Goal: Task Accomplishment & Management: Use online tool/utility

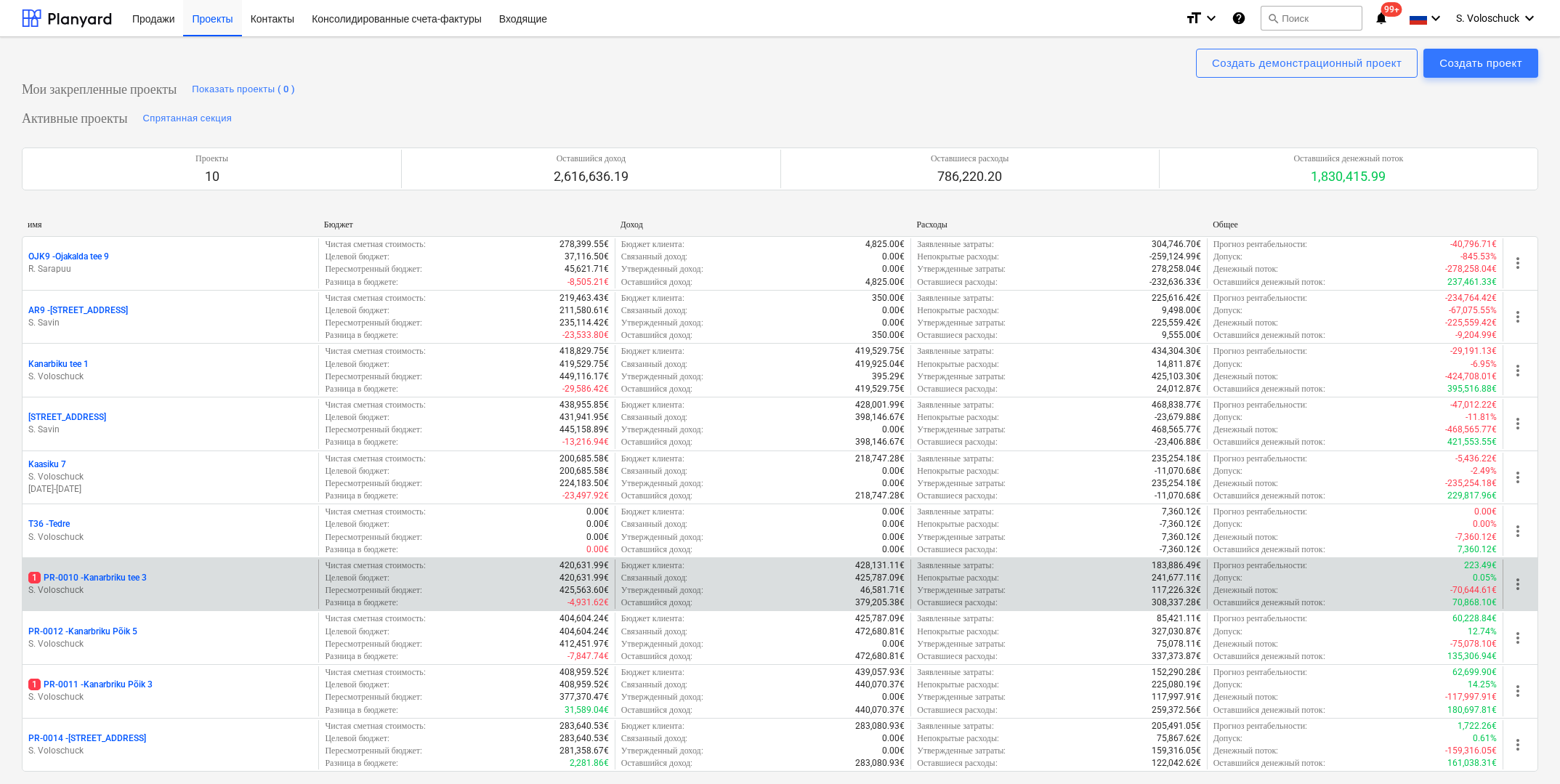
click at [205, 573] on div "1 PR-0010 - Kanarbriku tee 3" at bounding box center [170, 577] width 284 height 13
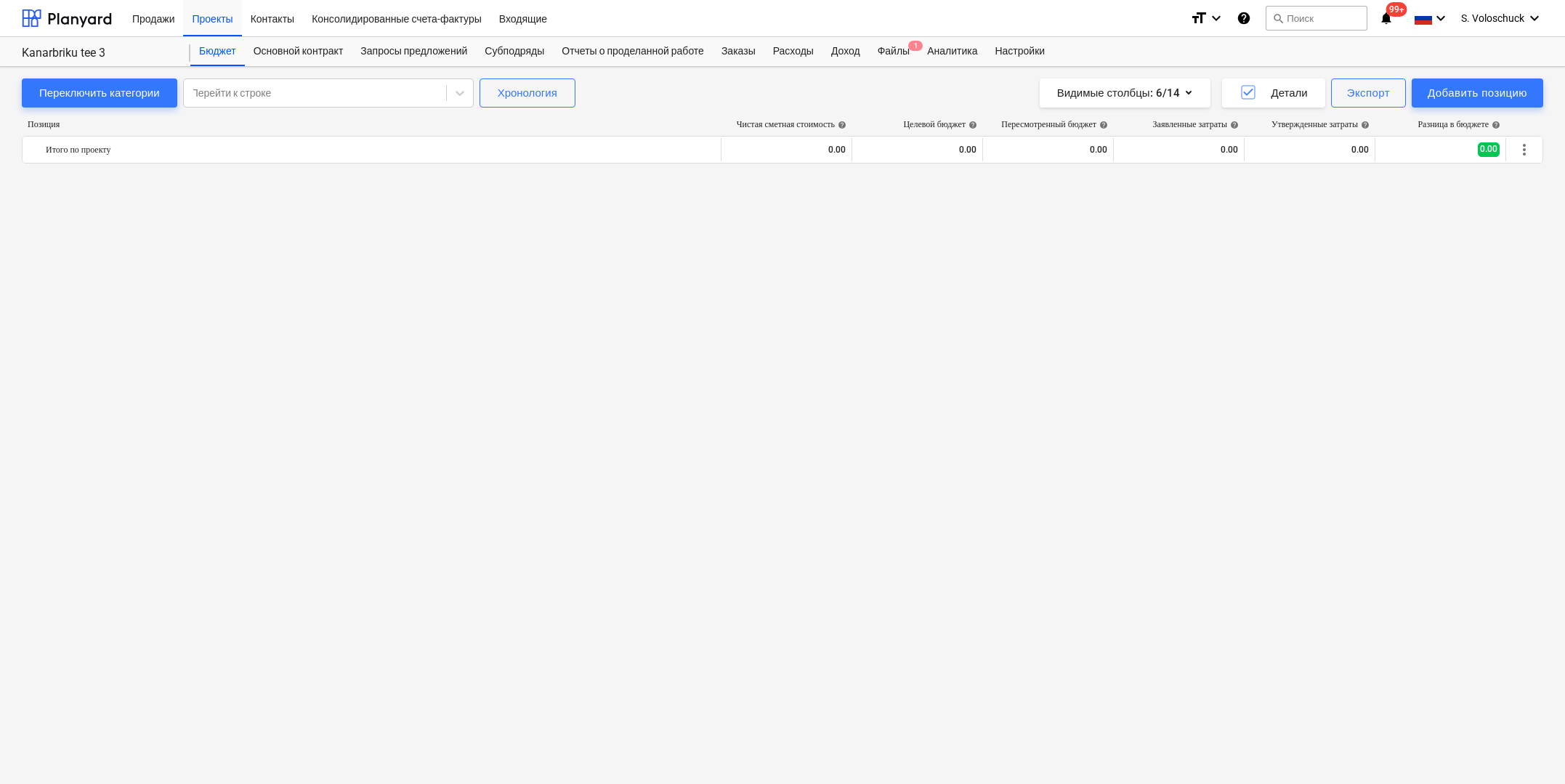
scroll to position [2182, 0]
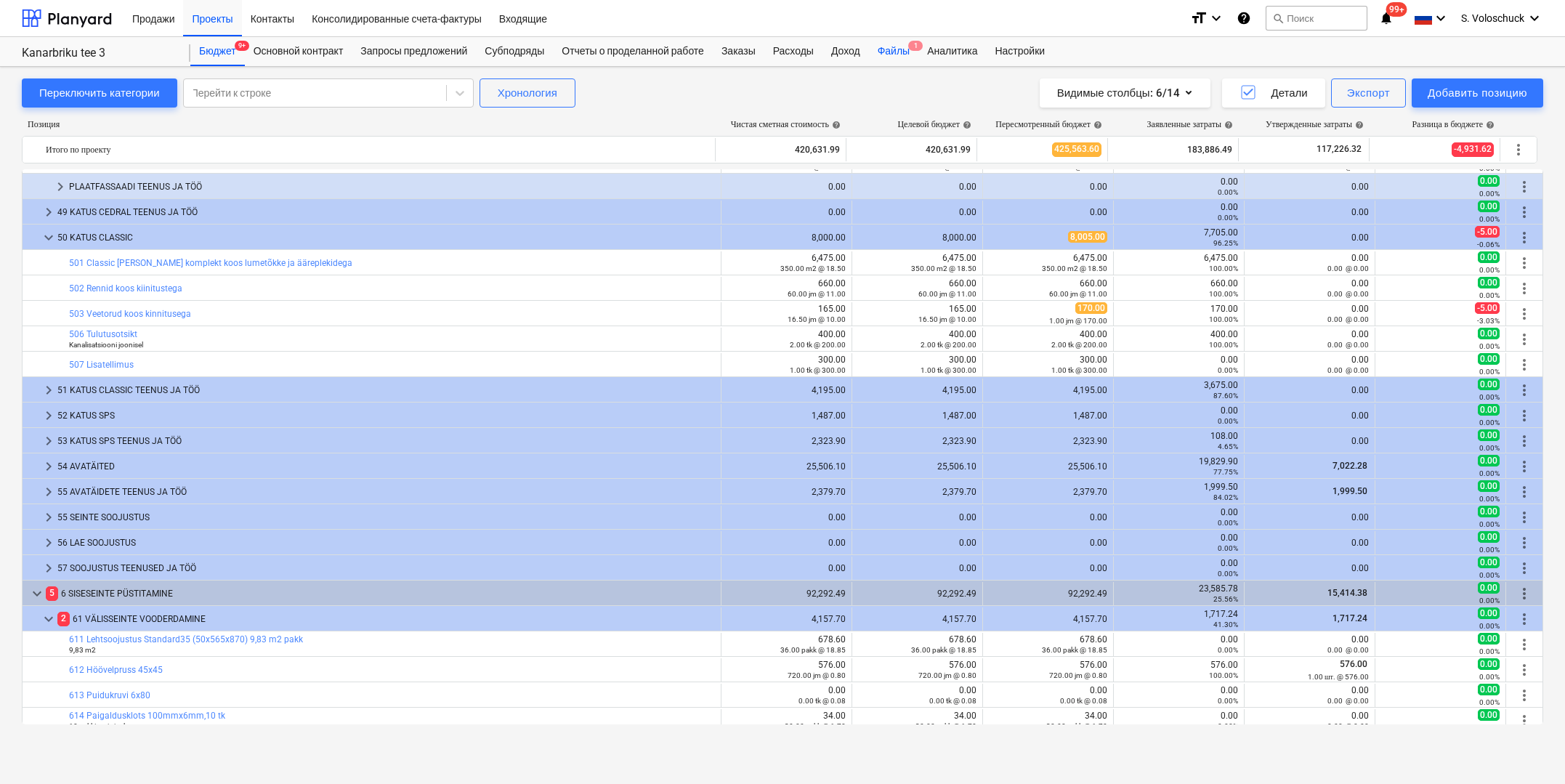
click at [913, 46] on div "Файлы 1" at bounding box center [893, 52] width 49 height 29
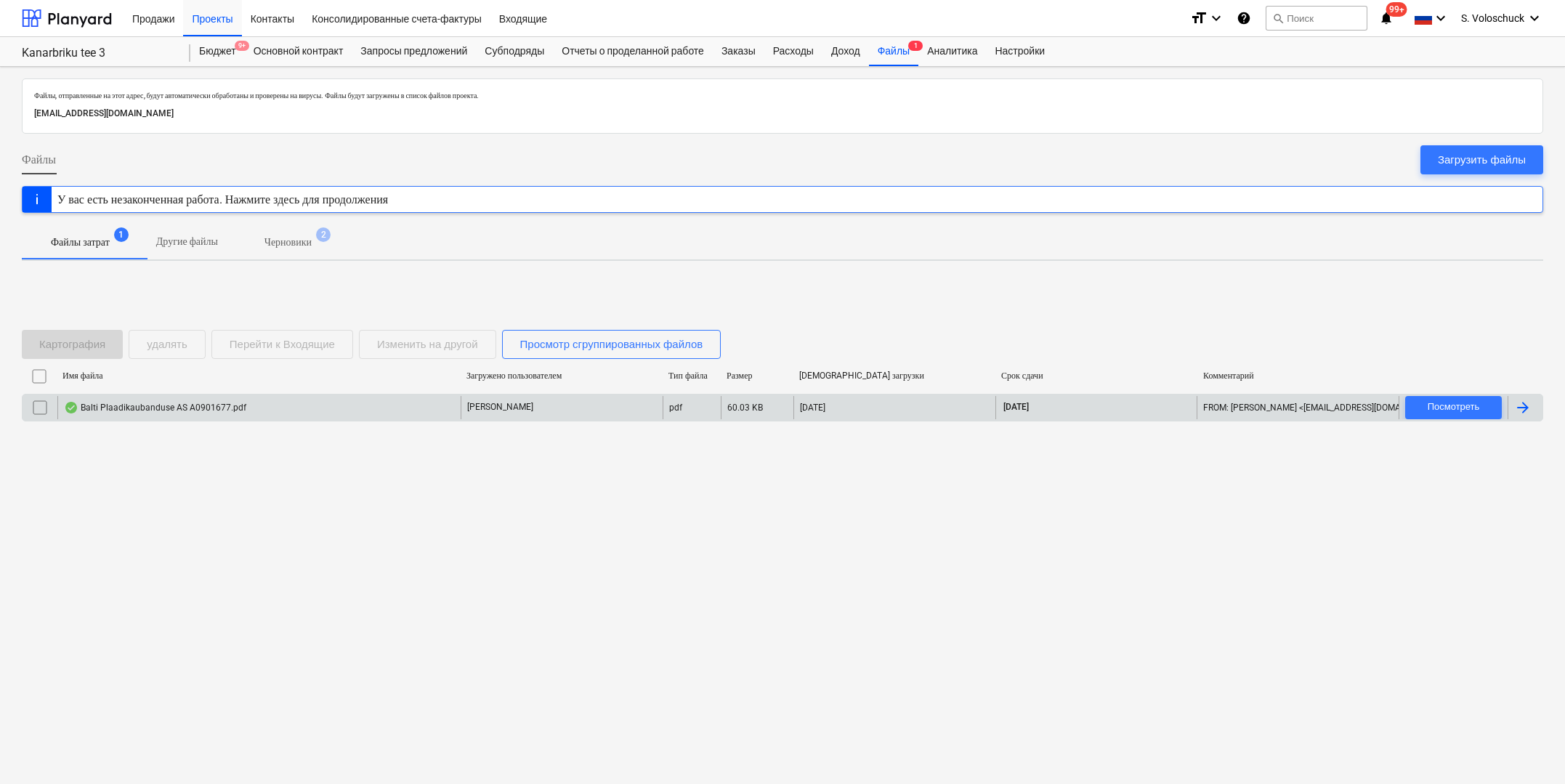
click at [321, 403] on div "Balti Plaadikaubanduse AS A0901677.pdf" at bounding box center [258, 407] width 404 height 24
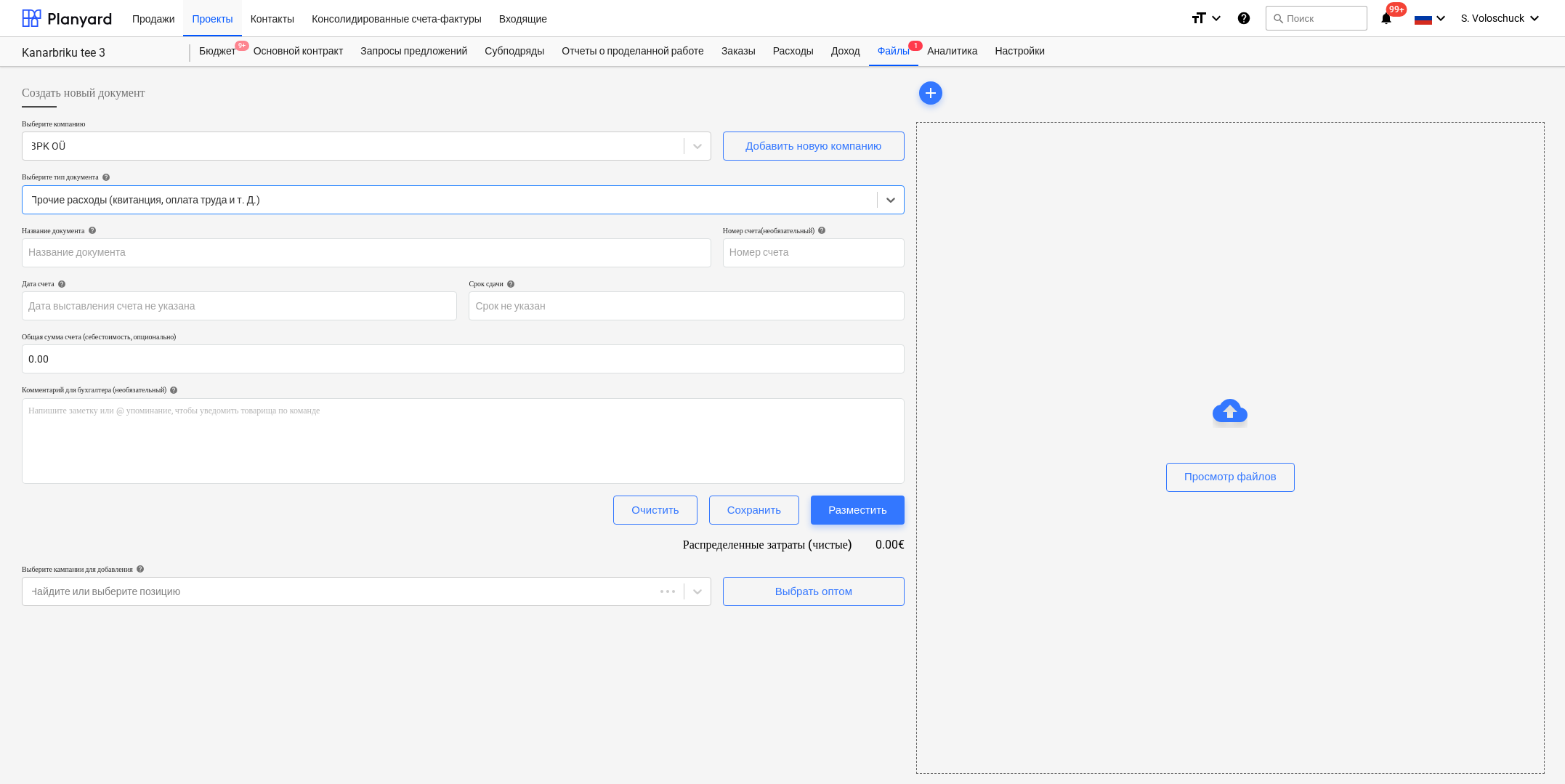
type input "A0901677"
type input "[DATE]"
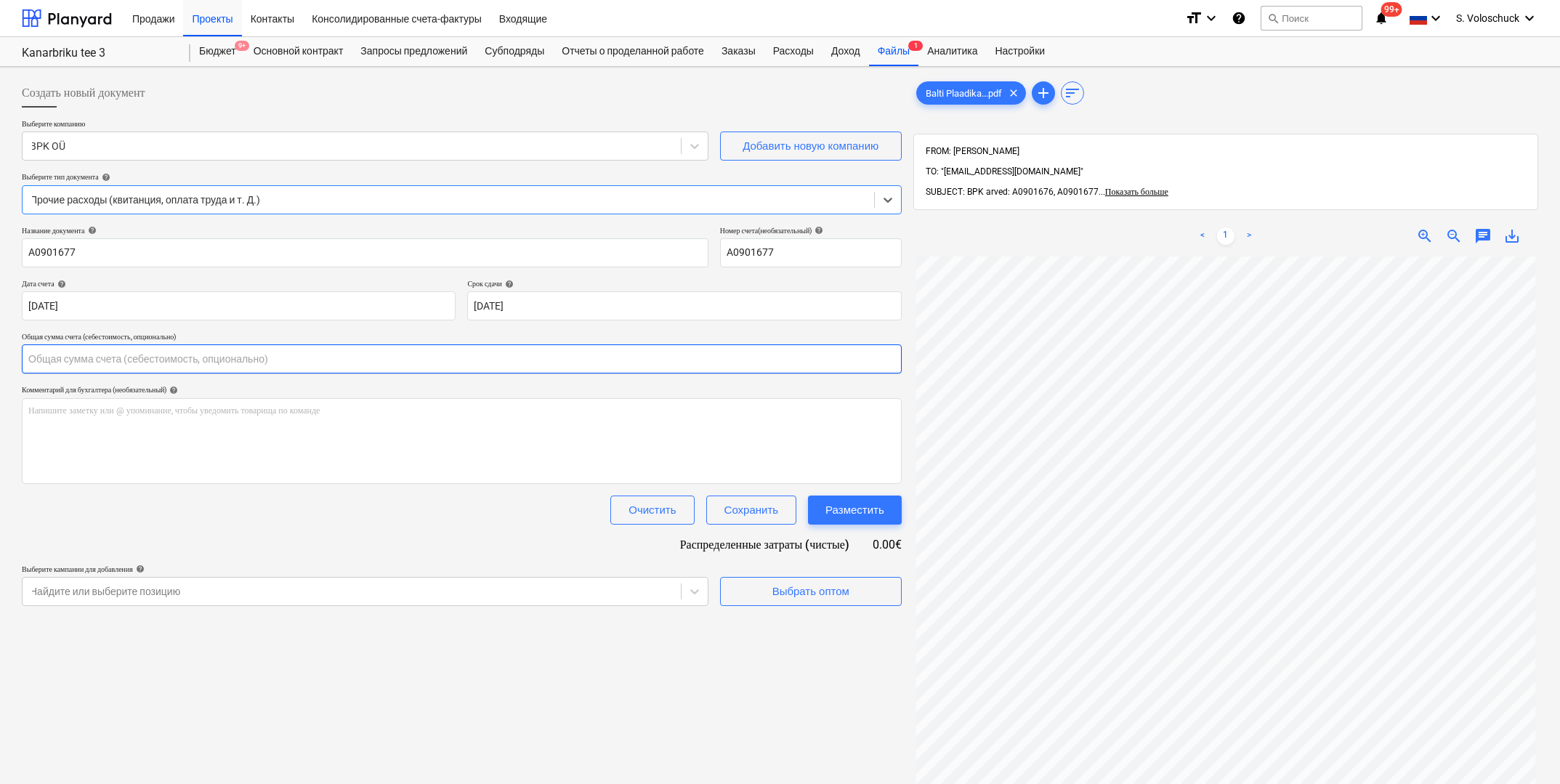
click at [231, 363] on input "text" at bounding box center [461, 359] width 880 height 29
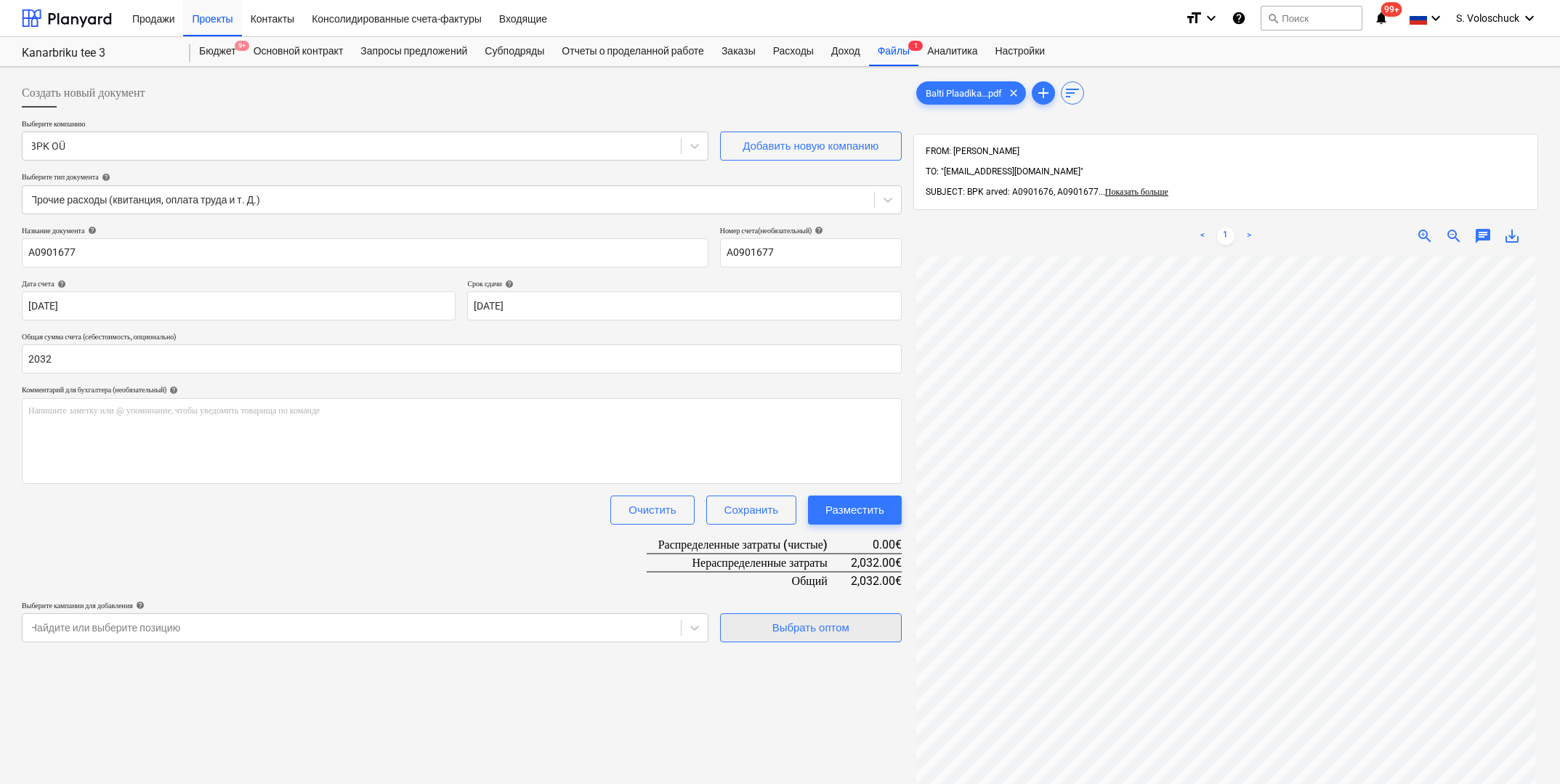
type input "2,032.00"
click at [836, 623] on div "Выбрать оптом" at bounding box center [811, 627] width 77 height 19
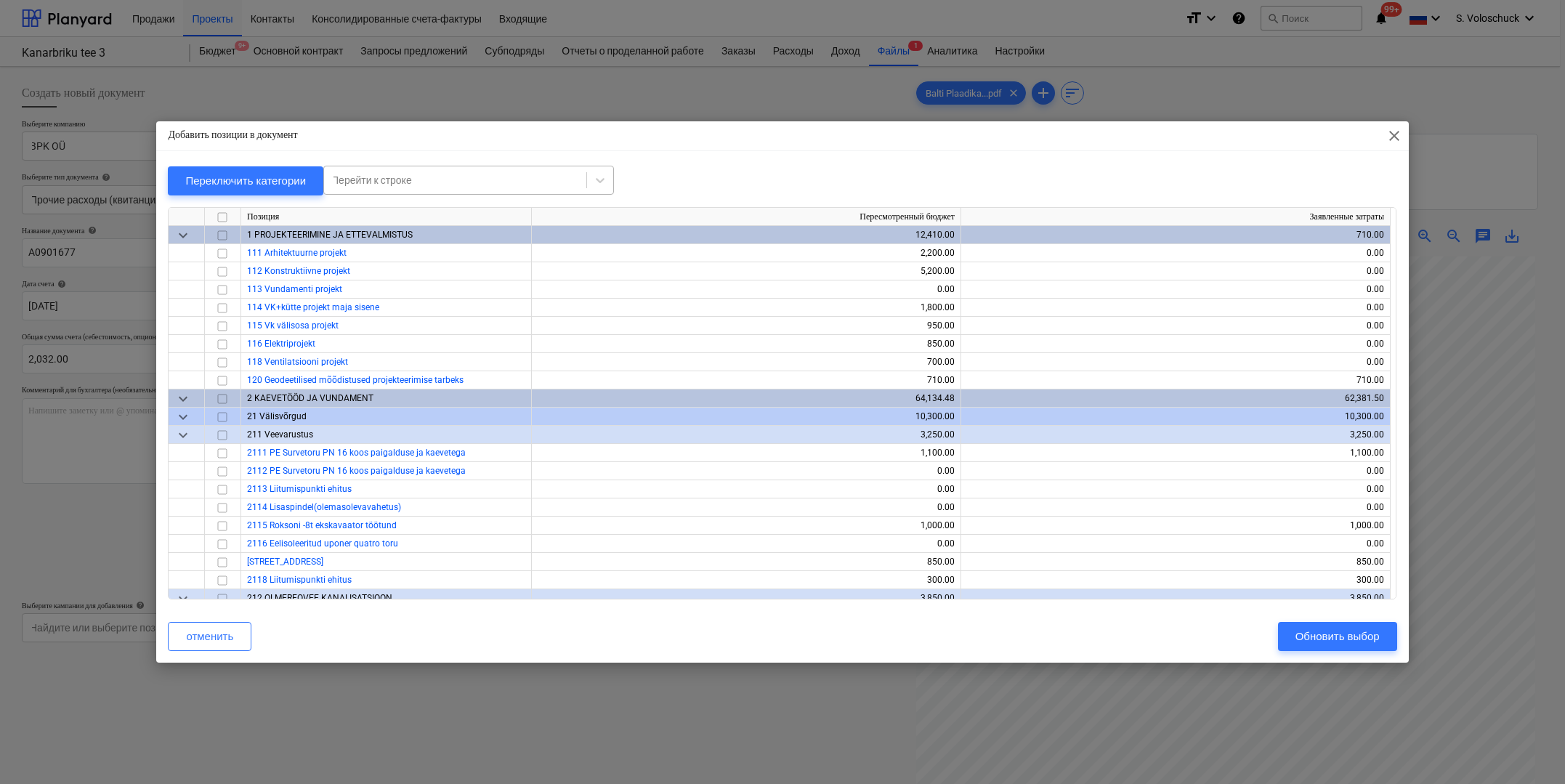
click at [432, 175] on div at bounding box center [455, 180] width 247 height 15
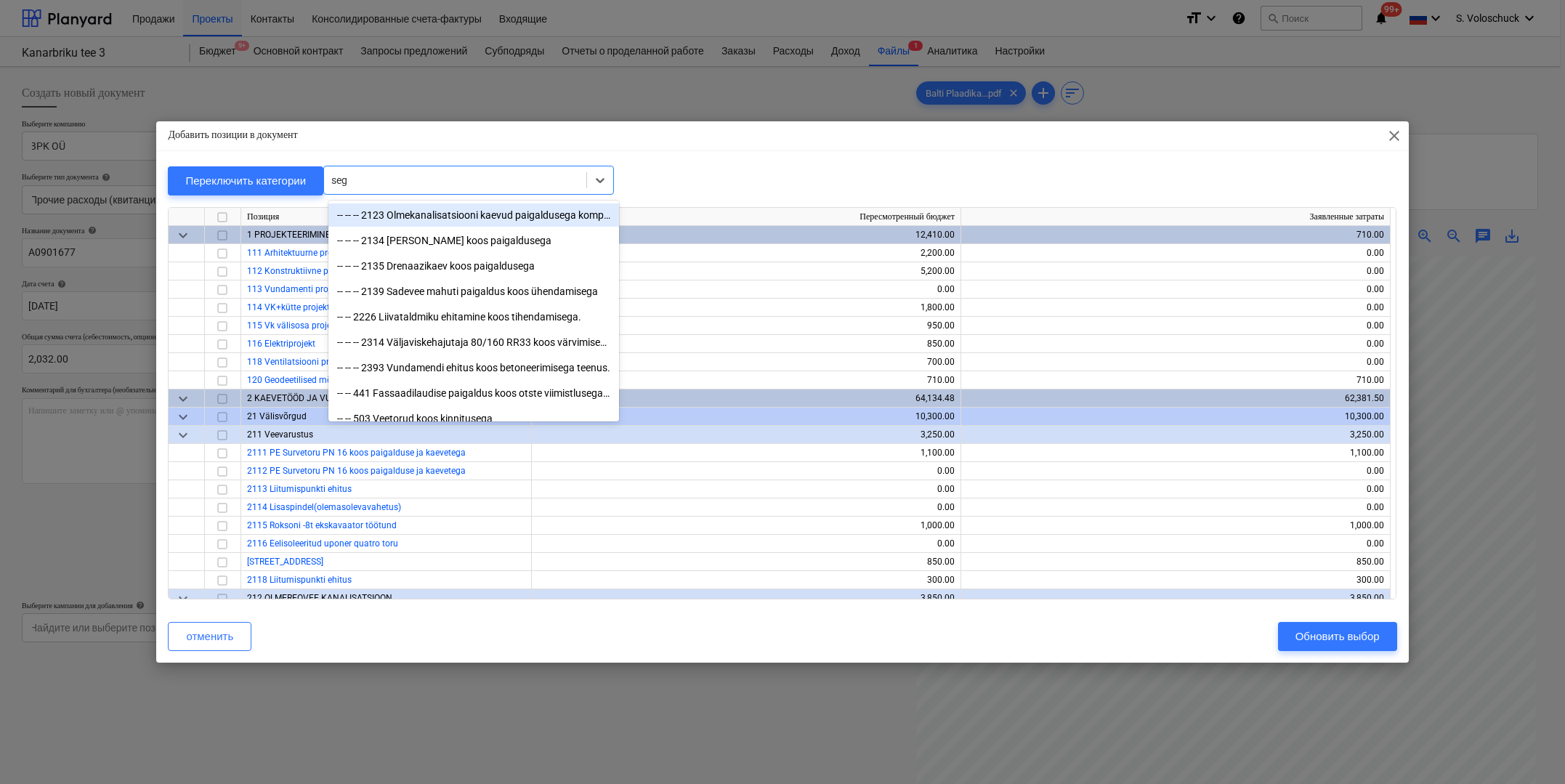
type input "segi"
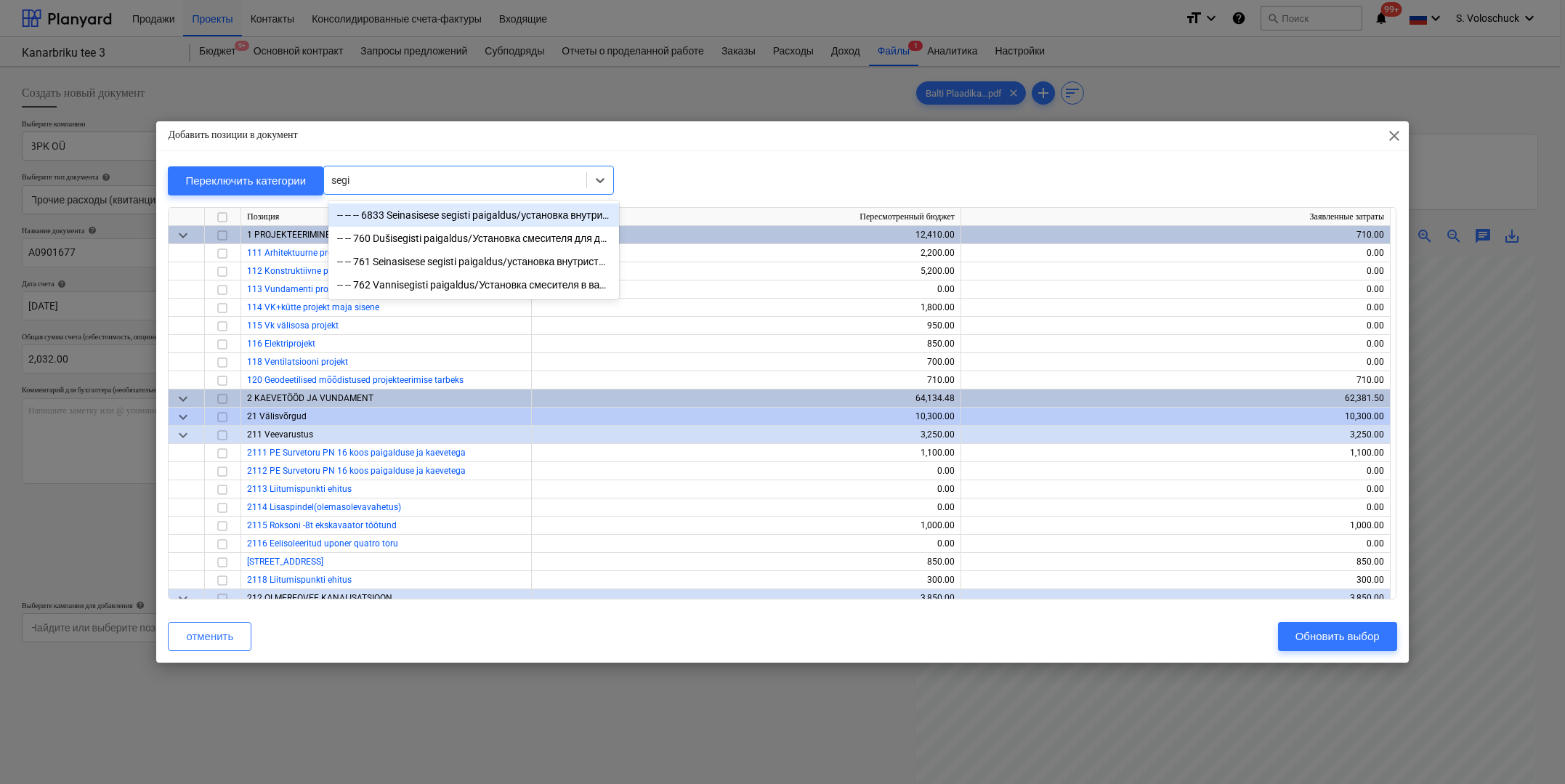
click at [432, 215] on div "-- -- -- 6833 Seinasisese segisti paigaldus/установка внутристенных смесителей" at bounding box center [474, 215] width 291 height 24
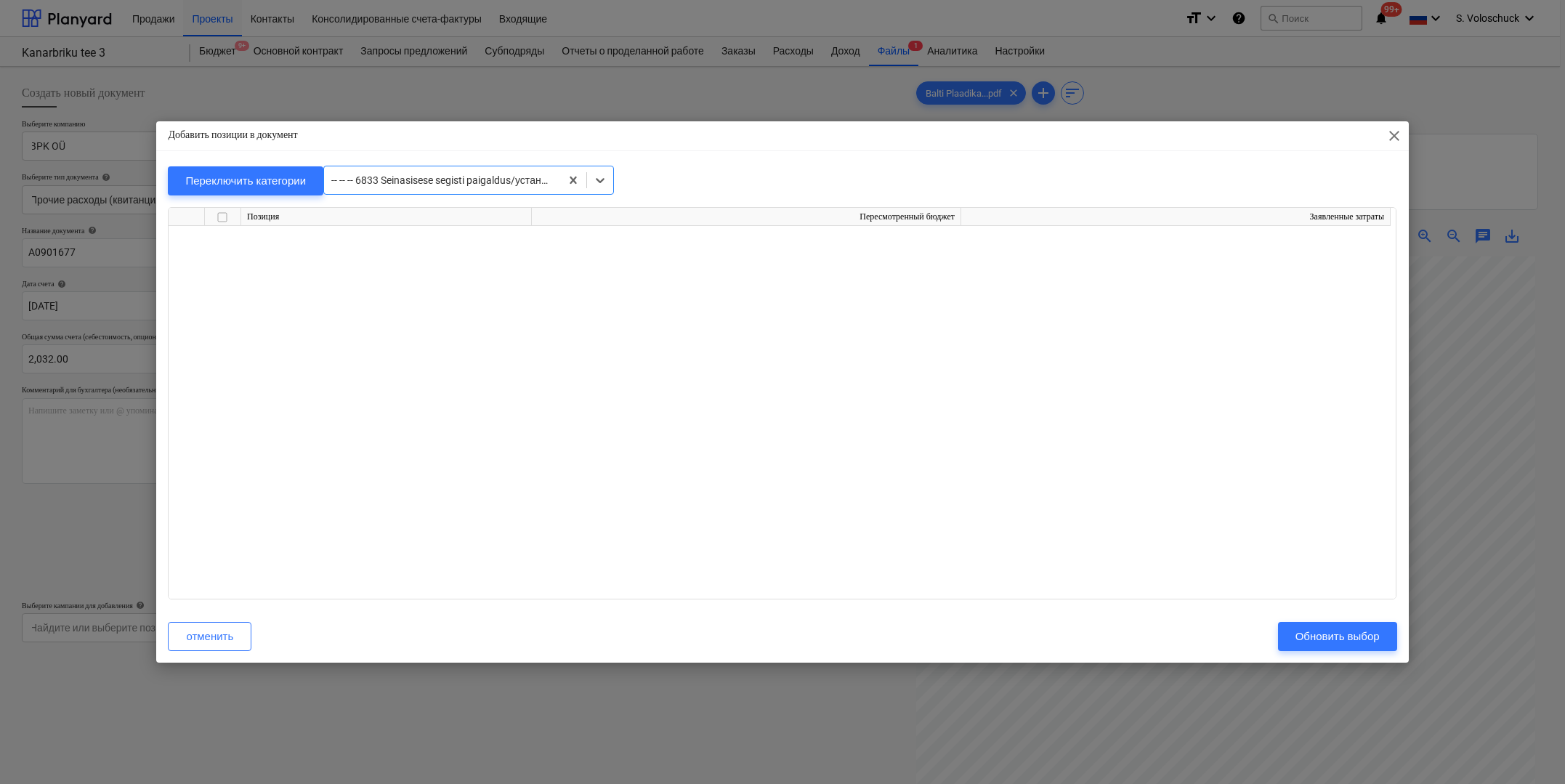
scroll to position [8932, 0]
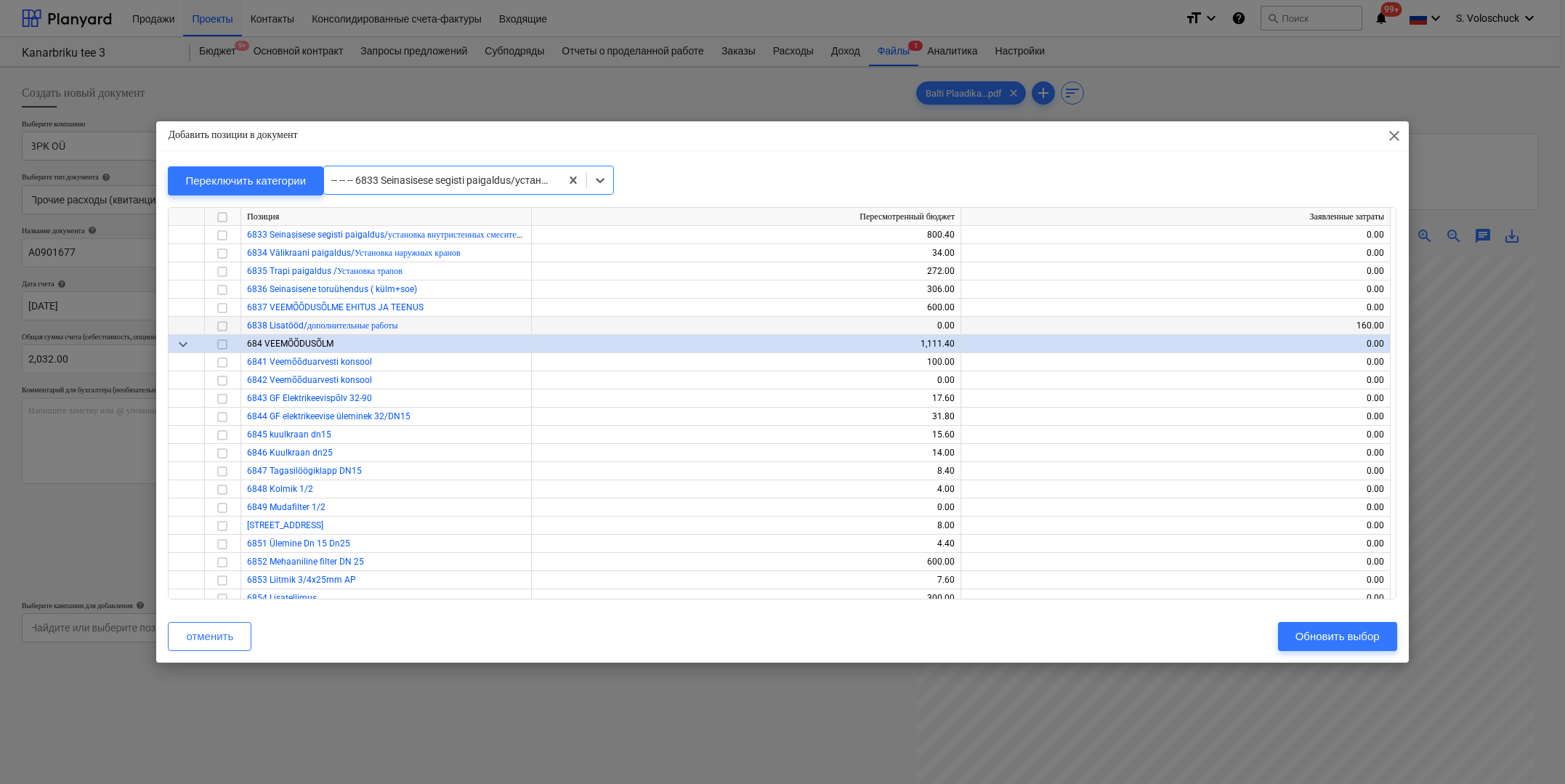
click at [217, 323] on input "checkbox" at bounding box center [223, 326] width 18 height 18
click at [1349, 635] on div "Обновить выбор" at bounding box center [1338, 636] width 84 height 19
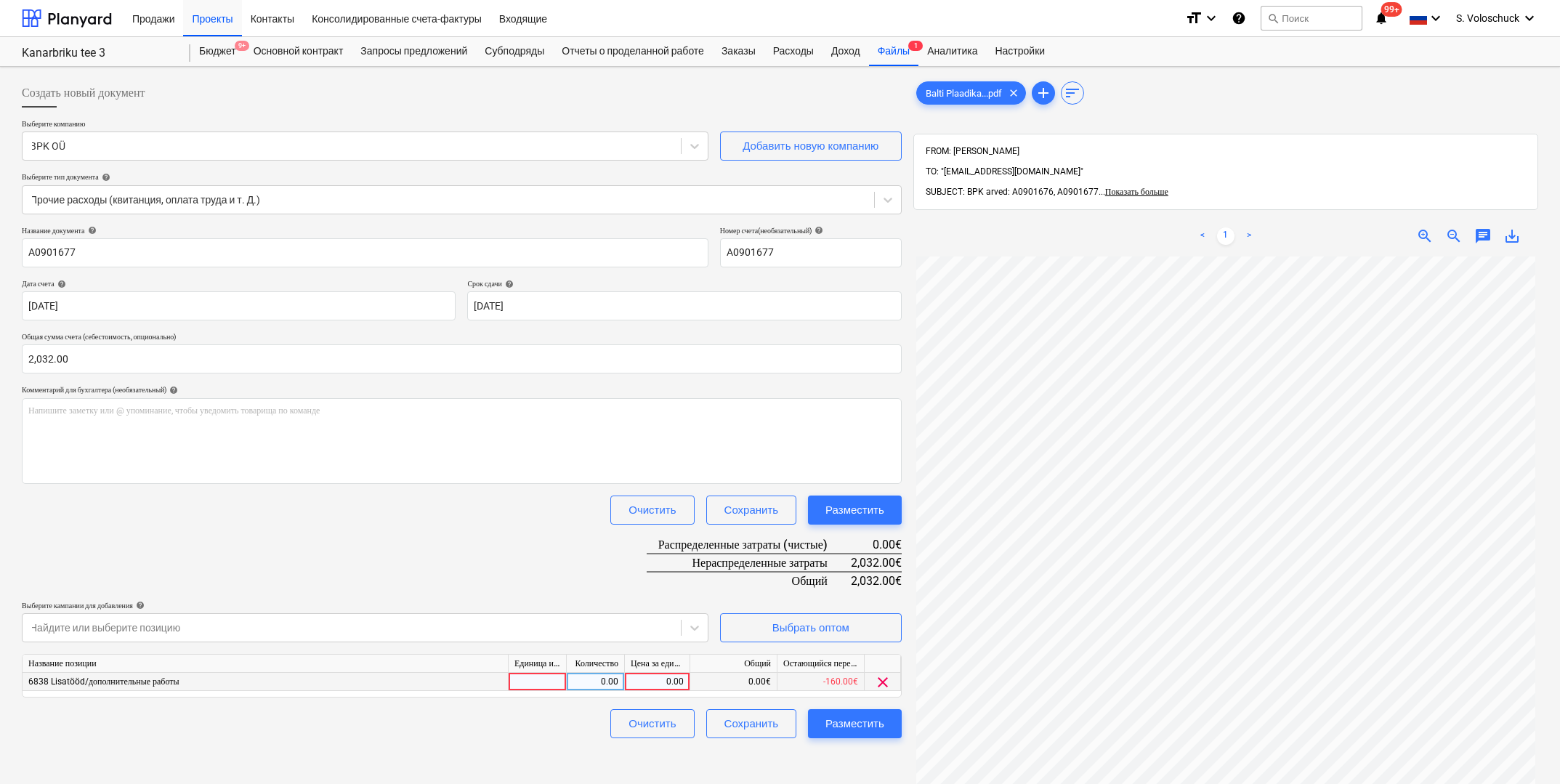
click at [651, 680] on div "0.00" at bounding box center [657, 681] width 53 height 19
type input "2032"
click at [840, 719] on div "Разместить" at bounding box center [855, 722] width 59 height 19
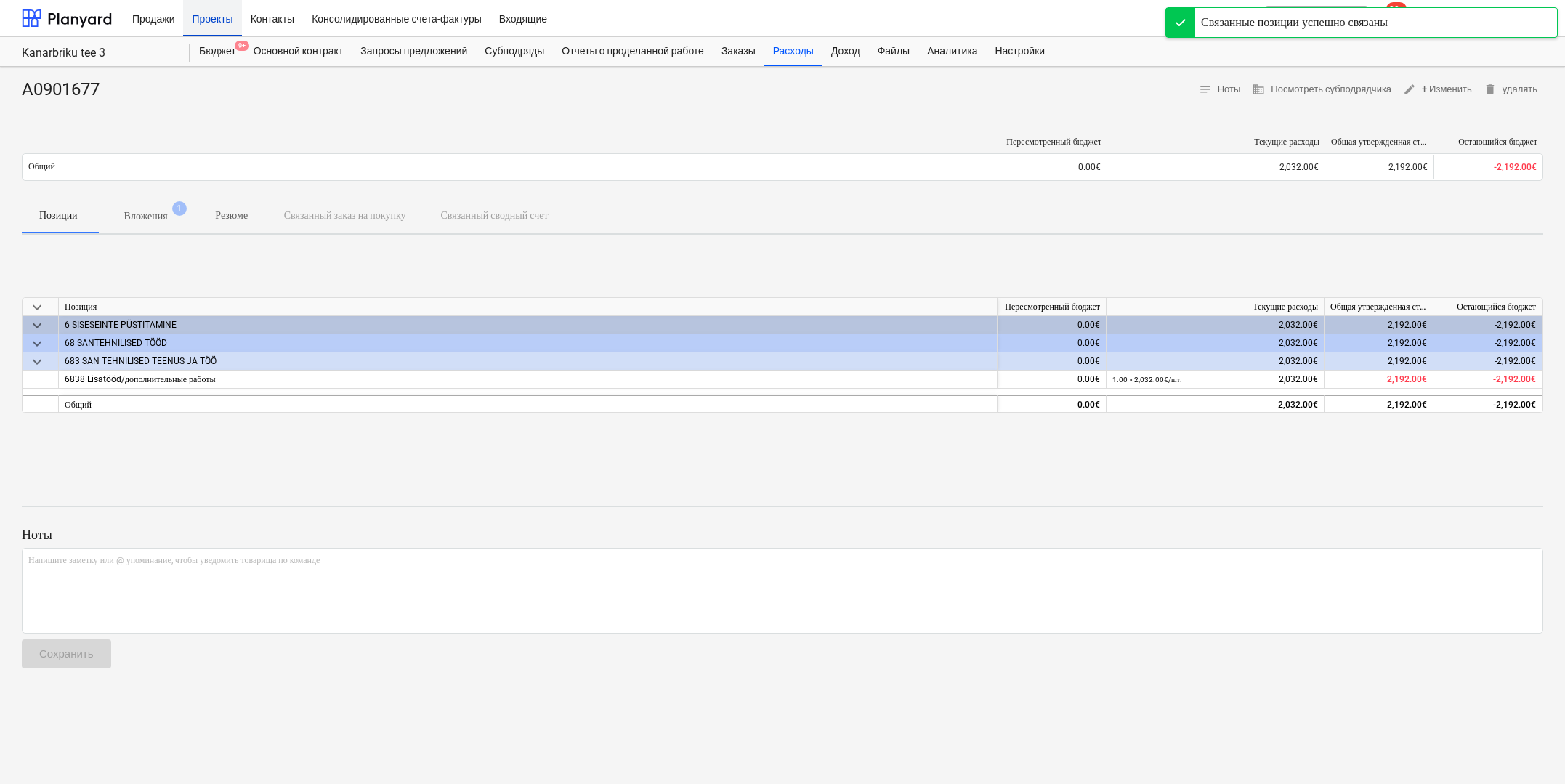
click at [205, 21] on div "Проекты" at bounding box center [212, 18] width 58 height 37
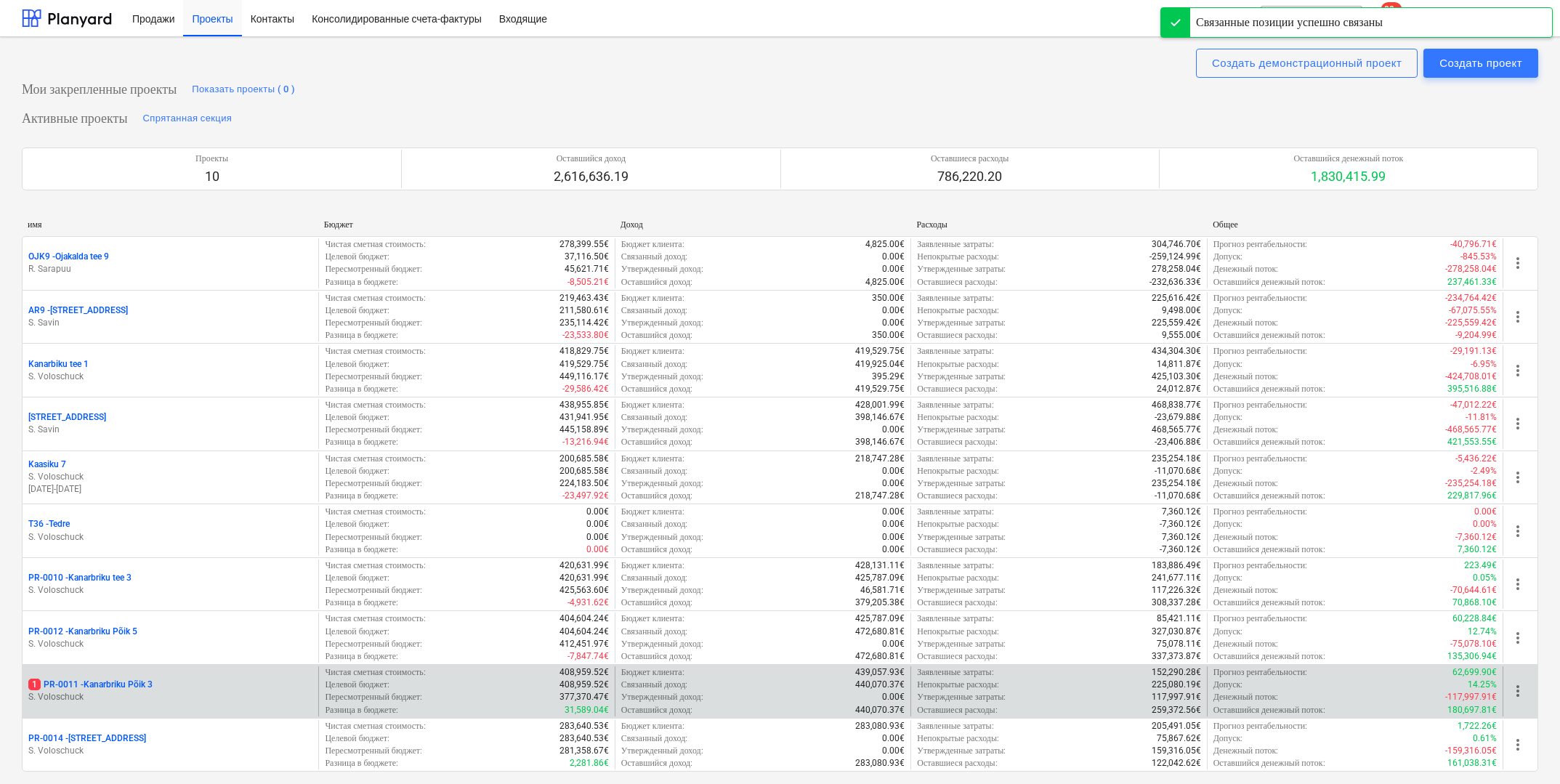
click at [197, 691] on p "S. Voloschuck" at bounding box center [170, 697] width 284 height 13
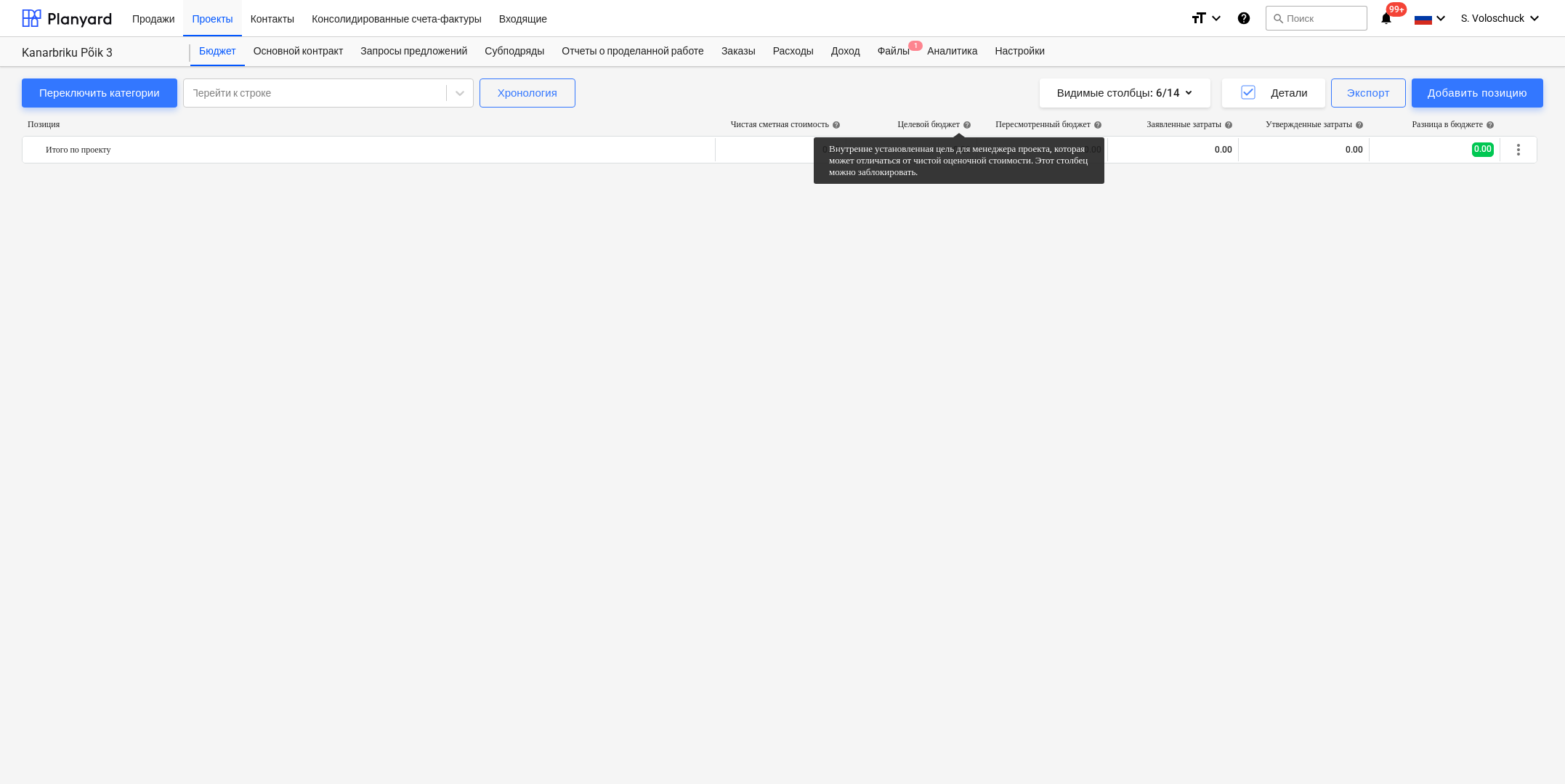
scroll to position [1216, 0]
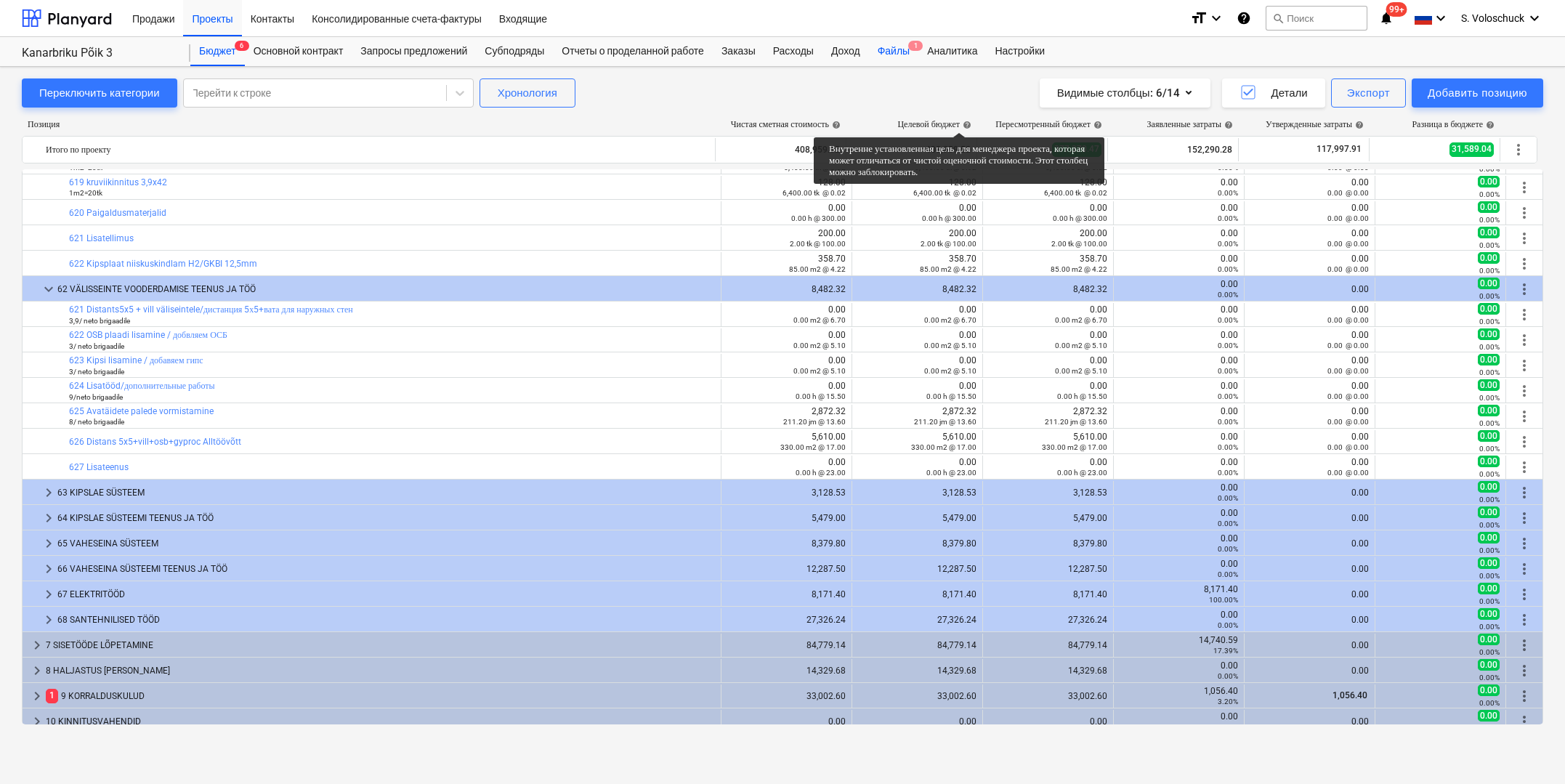
click at [918, 47] on div "Файлы 1" at bounding box center [893, 52] width 49 height 29
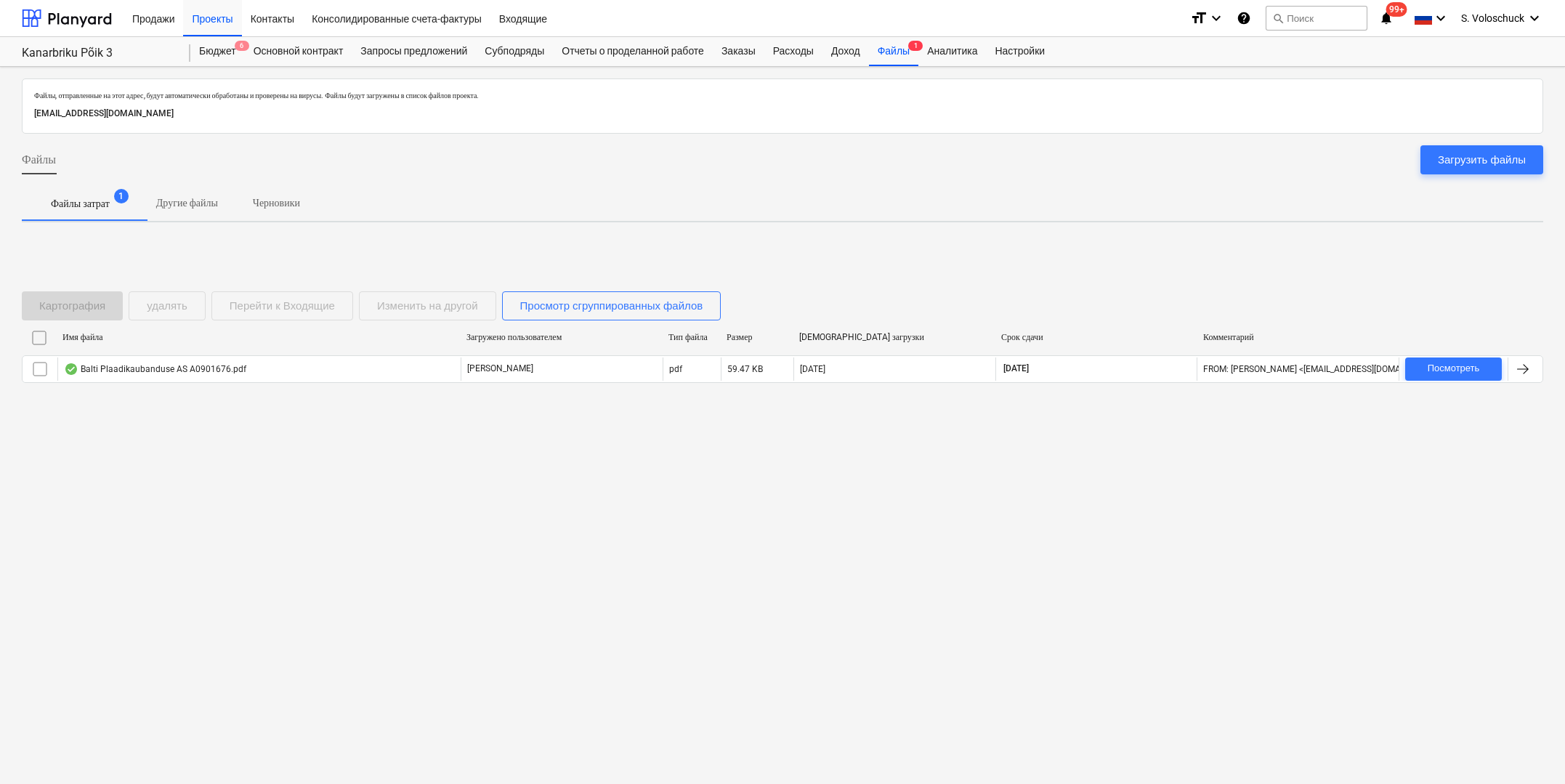
click at [283, 383] on div "Имя файла Загружено пользователем Тип файла Размер Дата загрузки Срок сдачи Ком…" at bounding box center [782, 357] width 1522 height 63
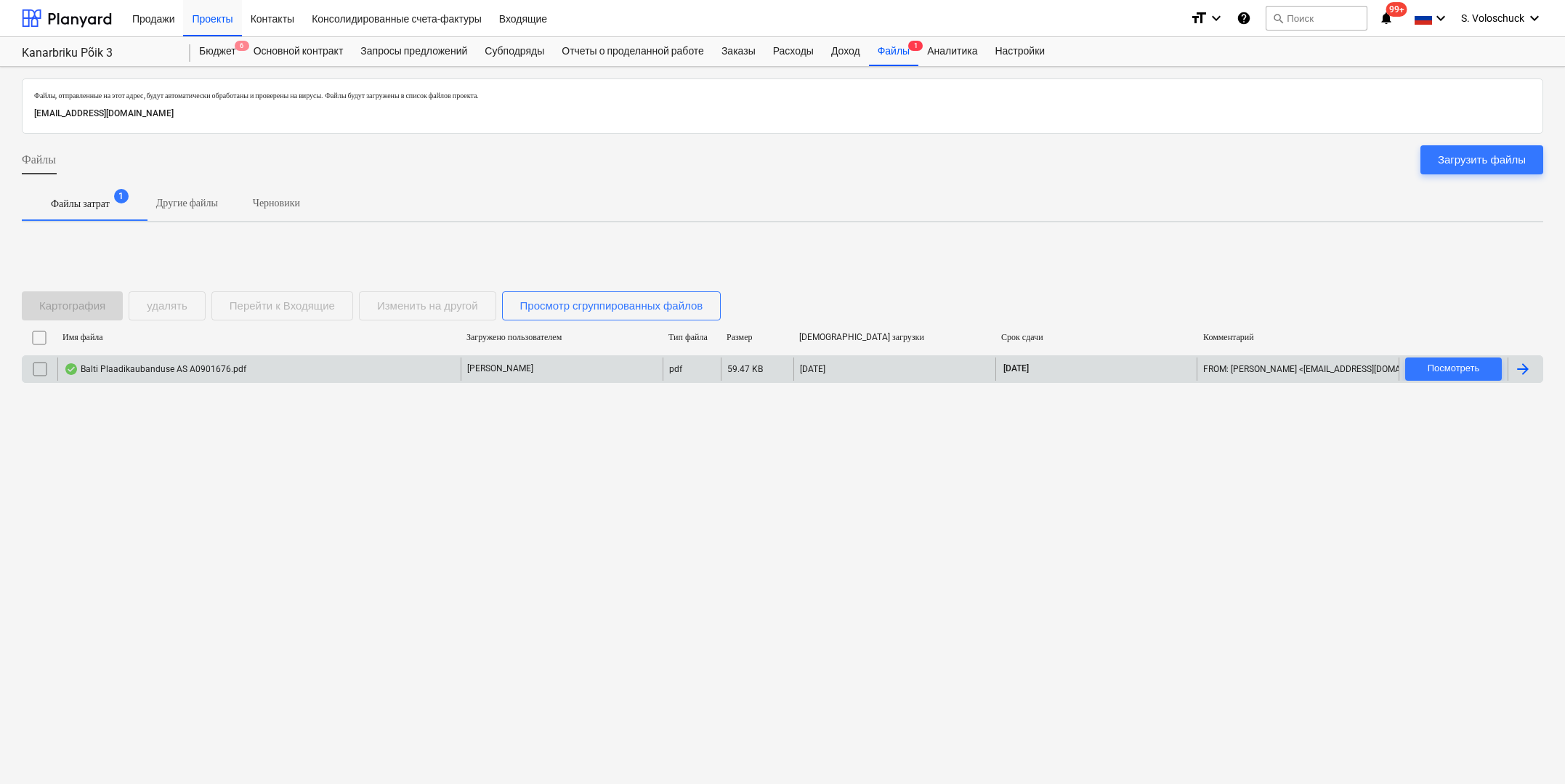
click at [316, 355] on div "Balti Plaadikaubanduse AS A0901676.pdf D. Põld pdf 59.47 KB 03.09.2025 03.10.20…" at bounding box center [782, 369] width 1522 height 27
click at [326, 379] on div "Balti Plaadikaubanduse AS A0901676.pdf" at bounding box center [258, 369] width 404 height 24
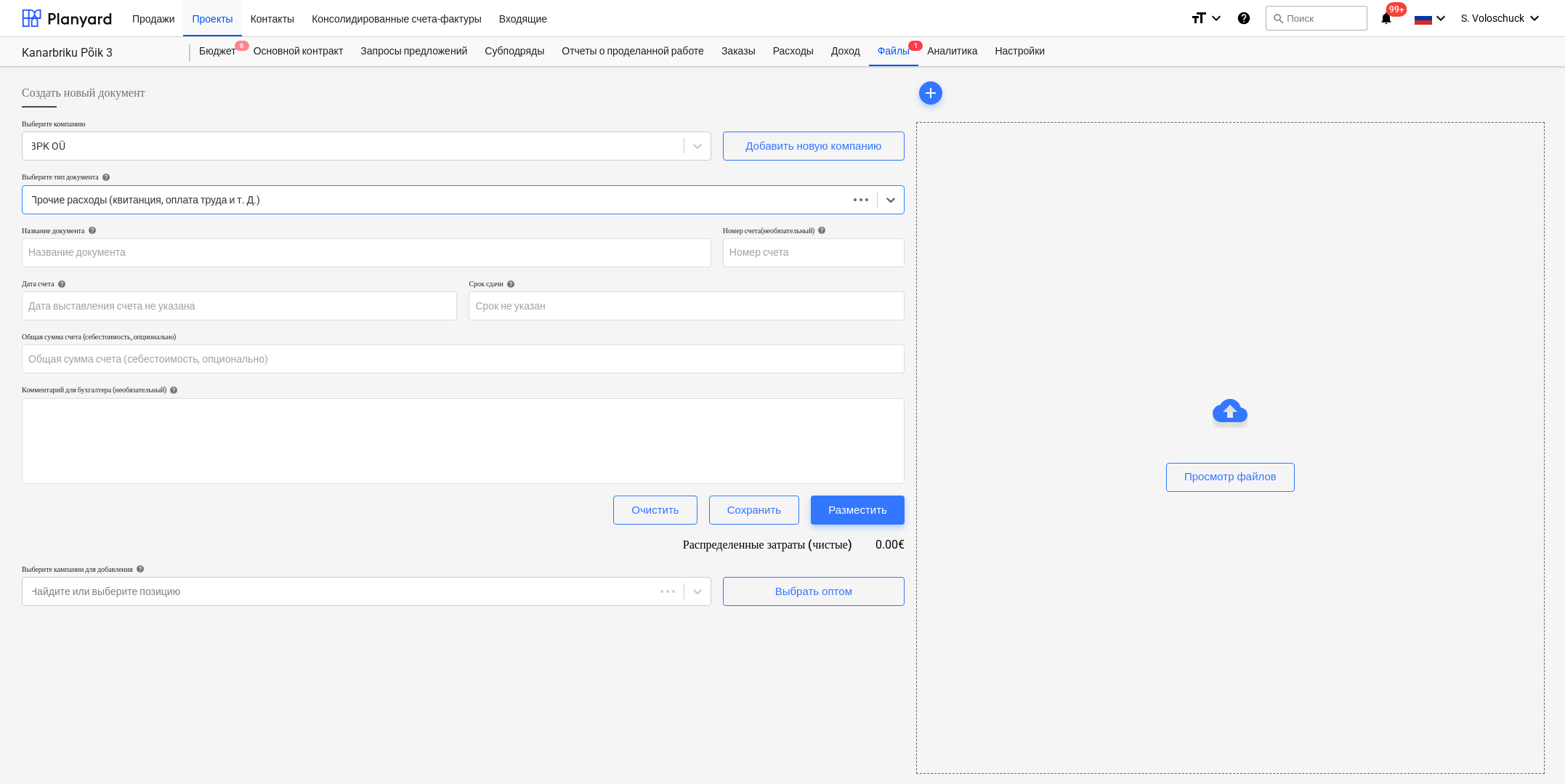
type input "0.00"
type input "A0901676"
type input "[DATE]"
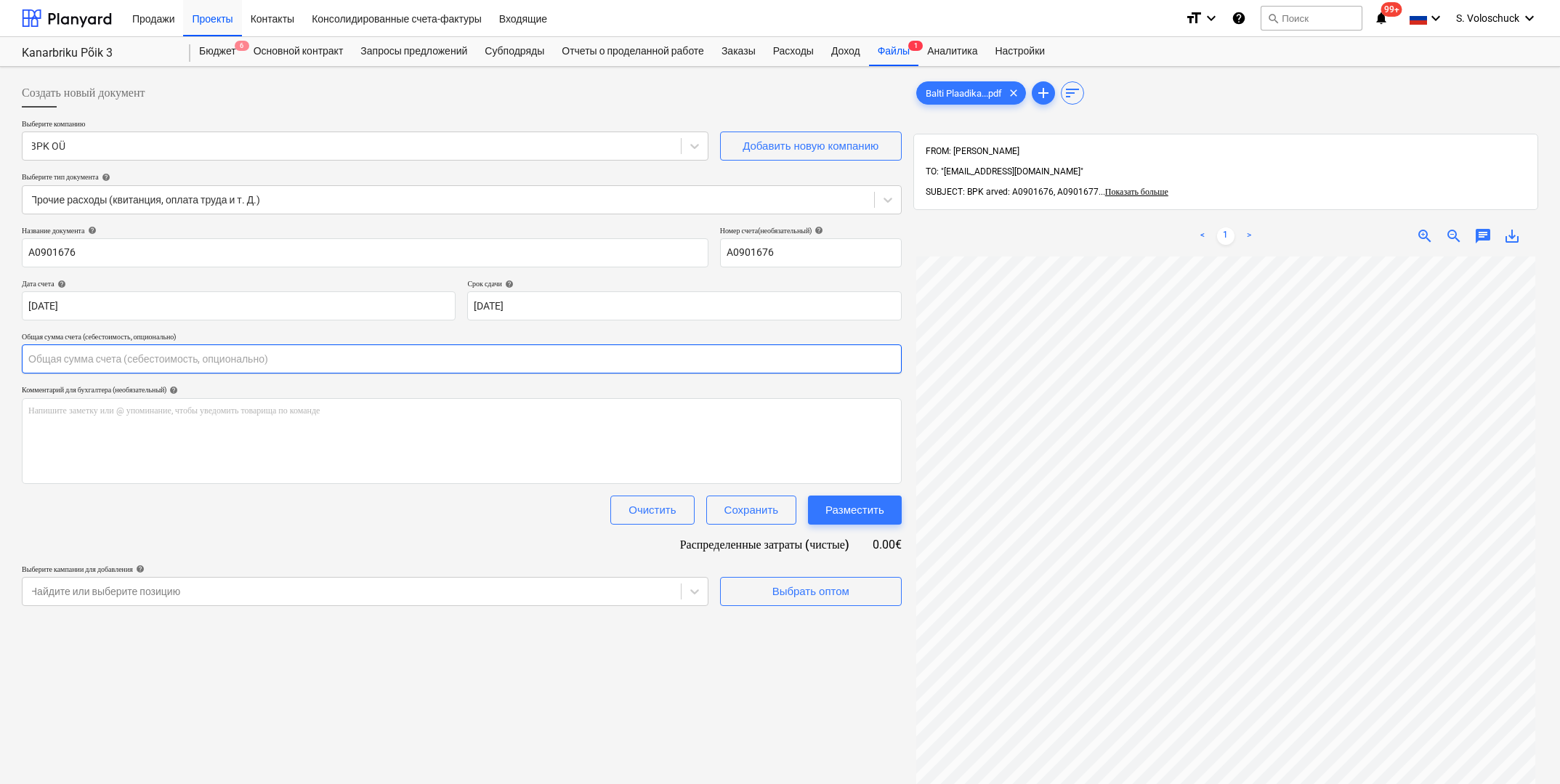
click at [434, 365] on input "text" at bounding box center [461, 359] width 880 height 29
click at [441, 360] on input "text" at bounding box center [461, 359] width 880 height 29
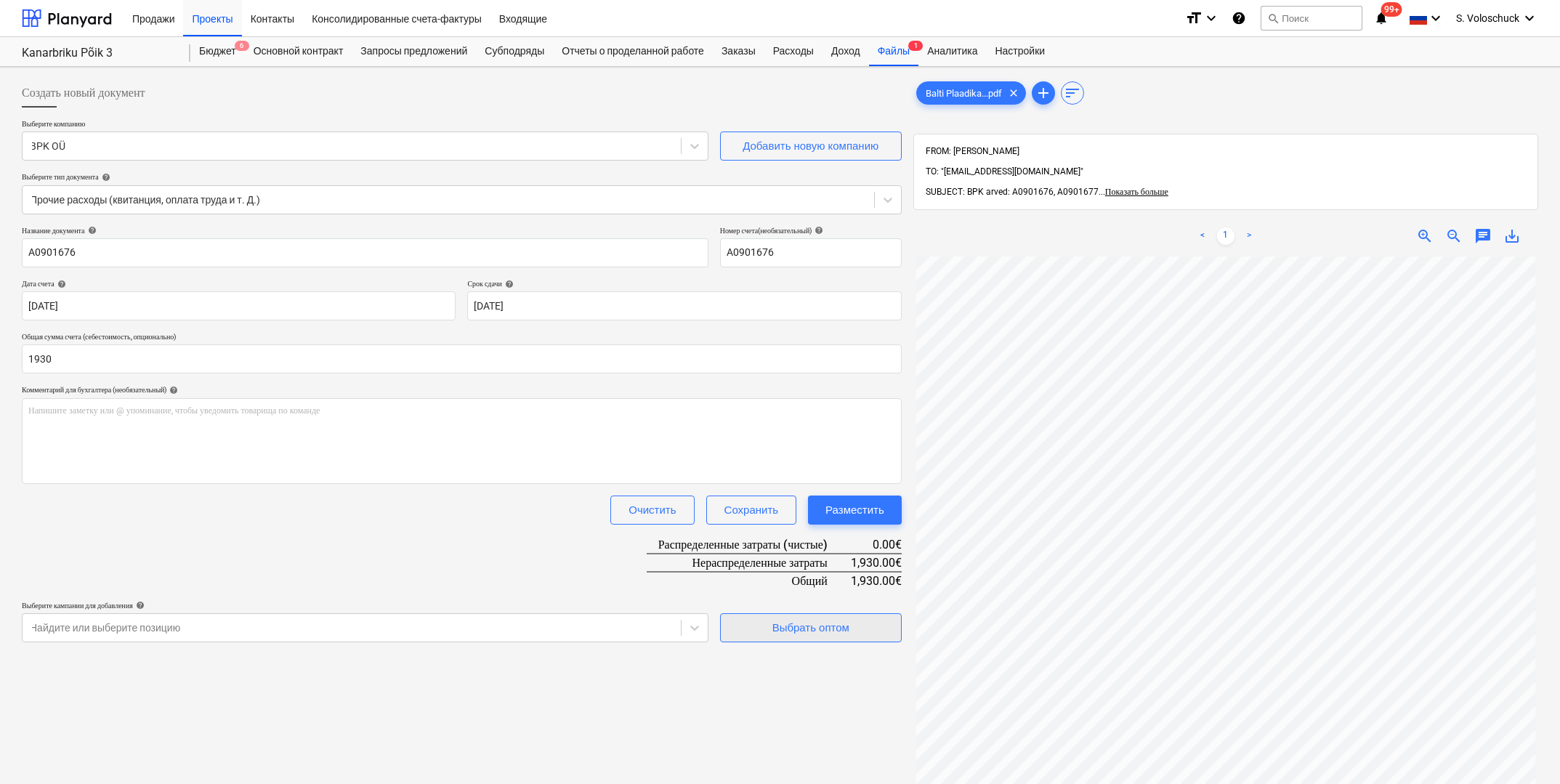
type input "1,930.00"
click at [824, 613] on button "Выбрать оптом" at bounding box center [810, 628] width 182 height 29
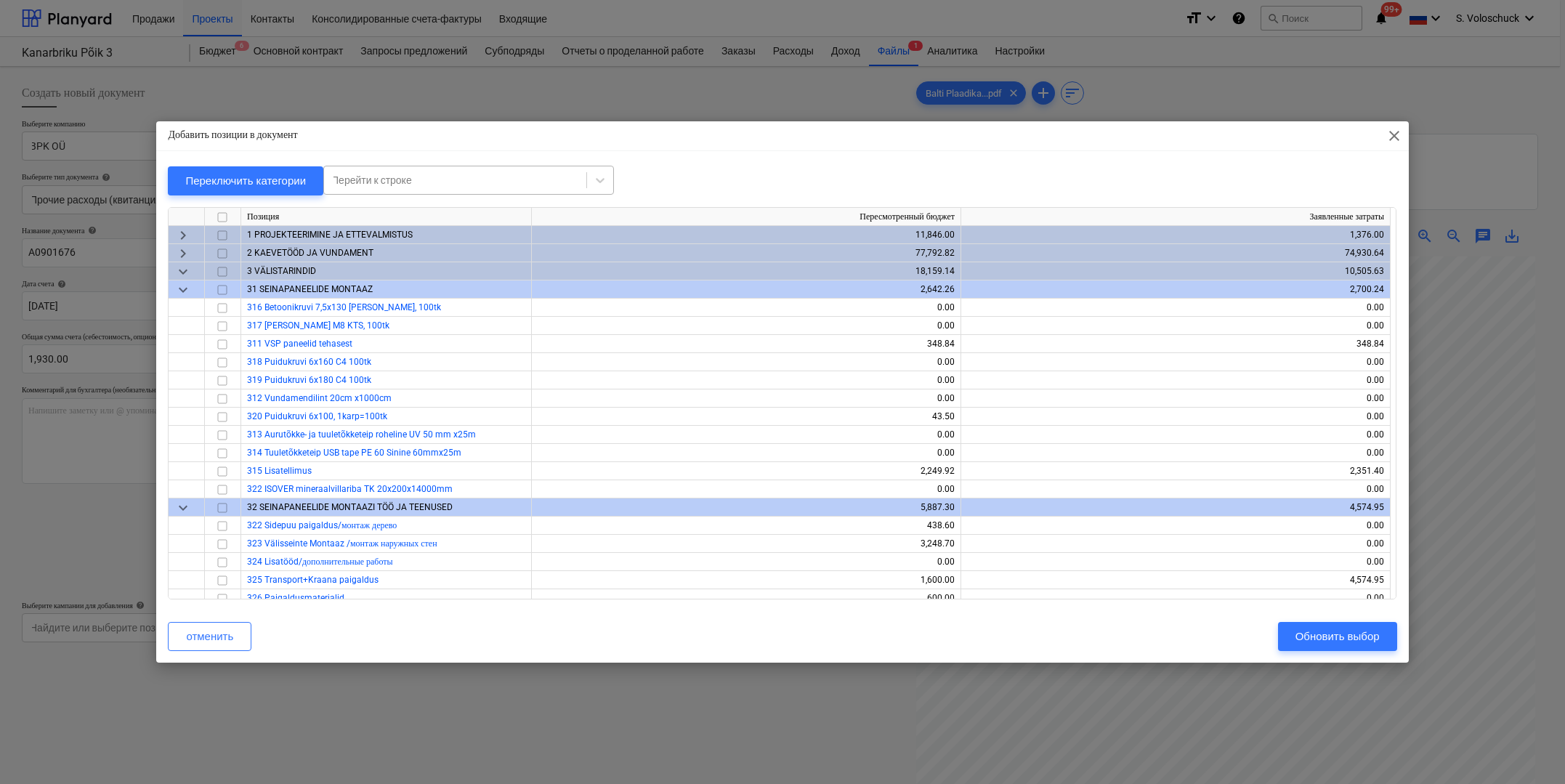
click at [426, 183] on div at bounding box center [455, 180] width 247 height 15
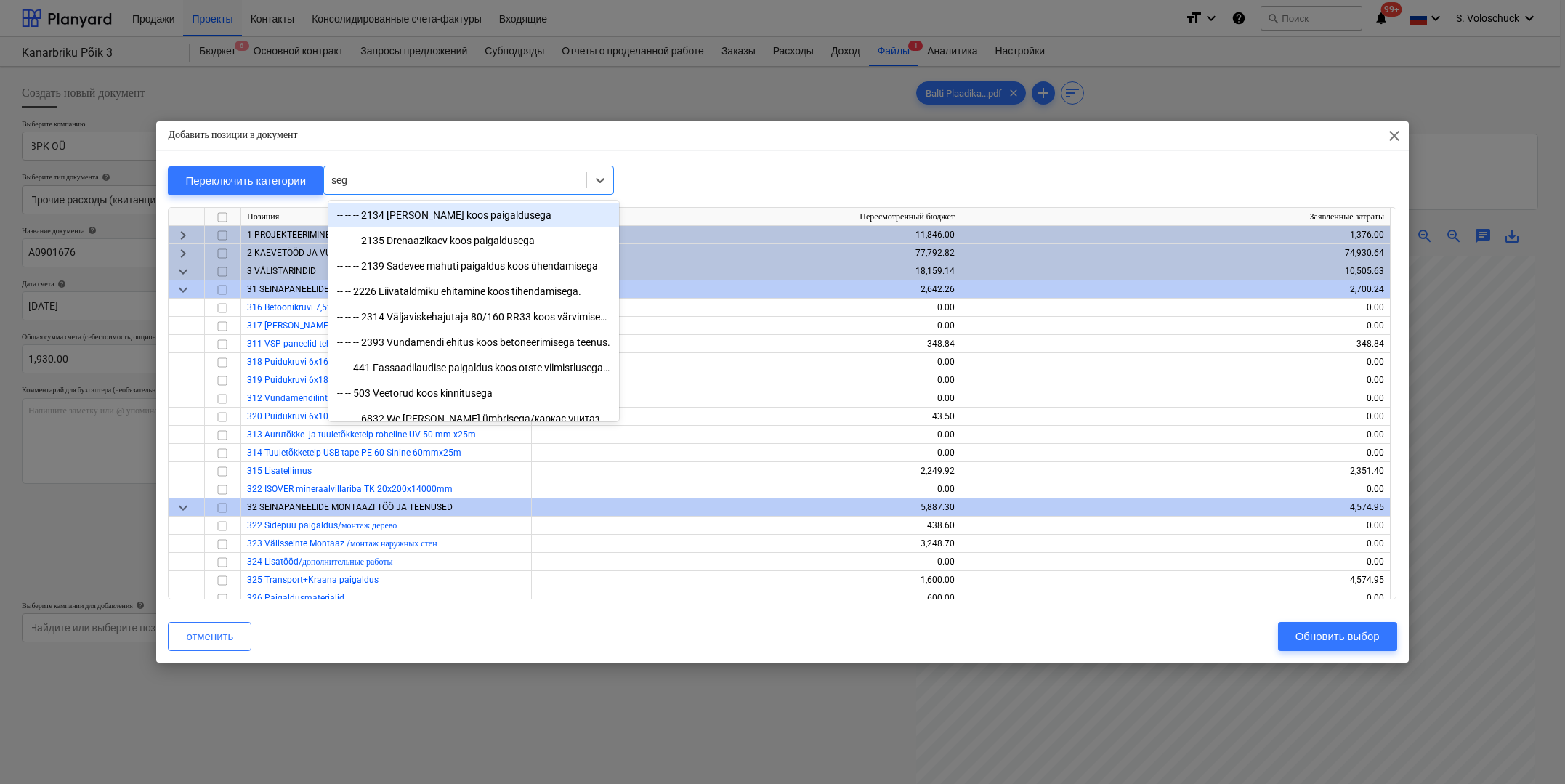
type input "segi"
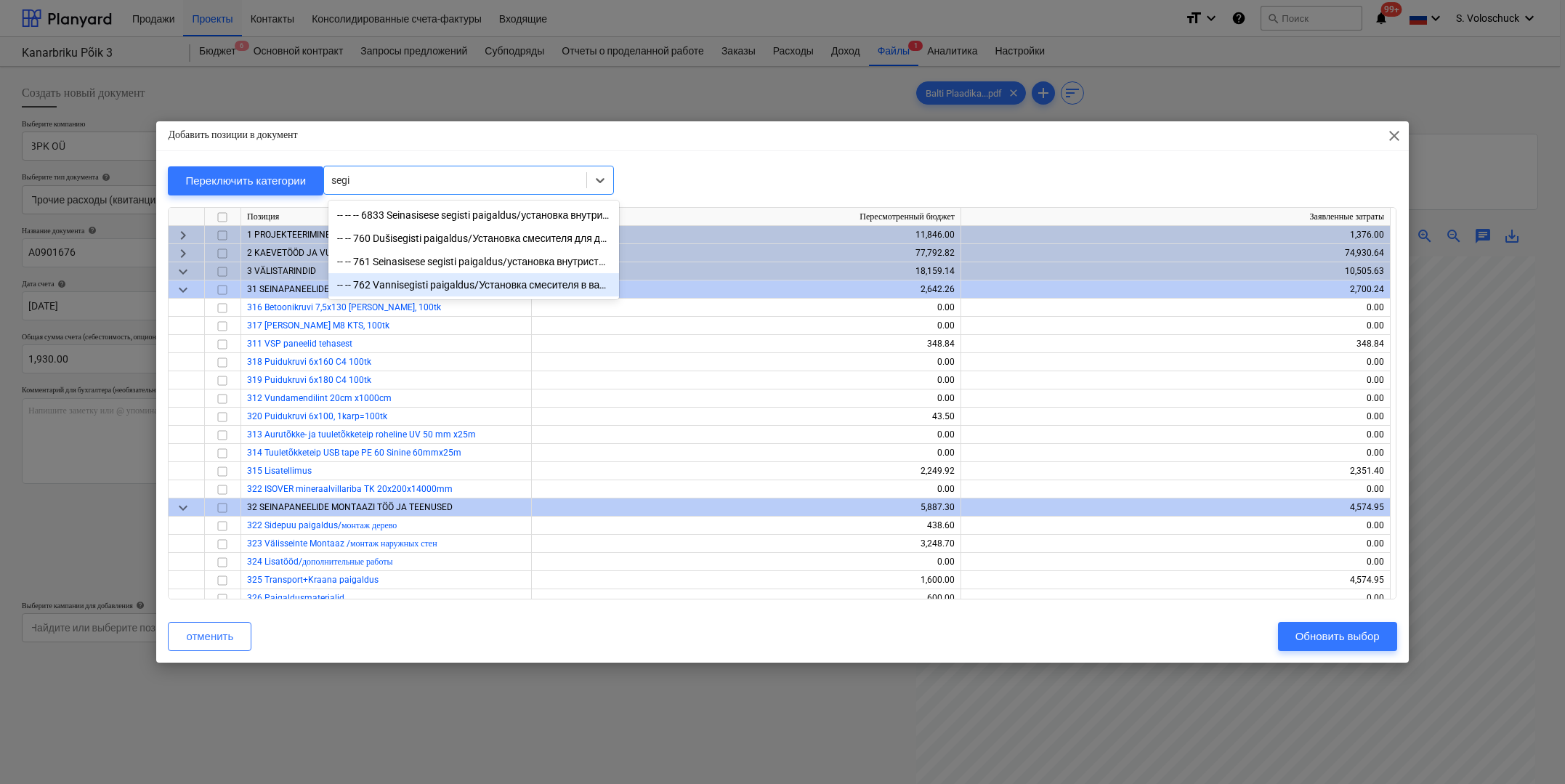
click at [439, 285] on div "-- -- 762 Vannisegisti paigaldus/Установка смесителя в ванной" at bounding box center [474, 285] width 291 height 24
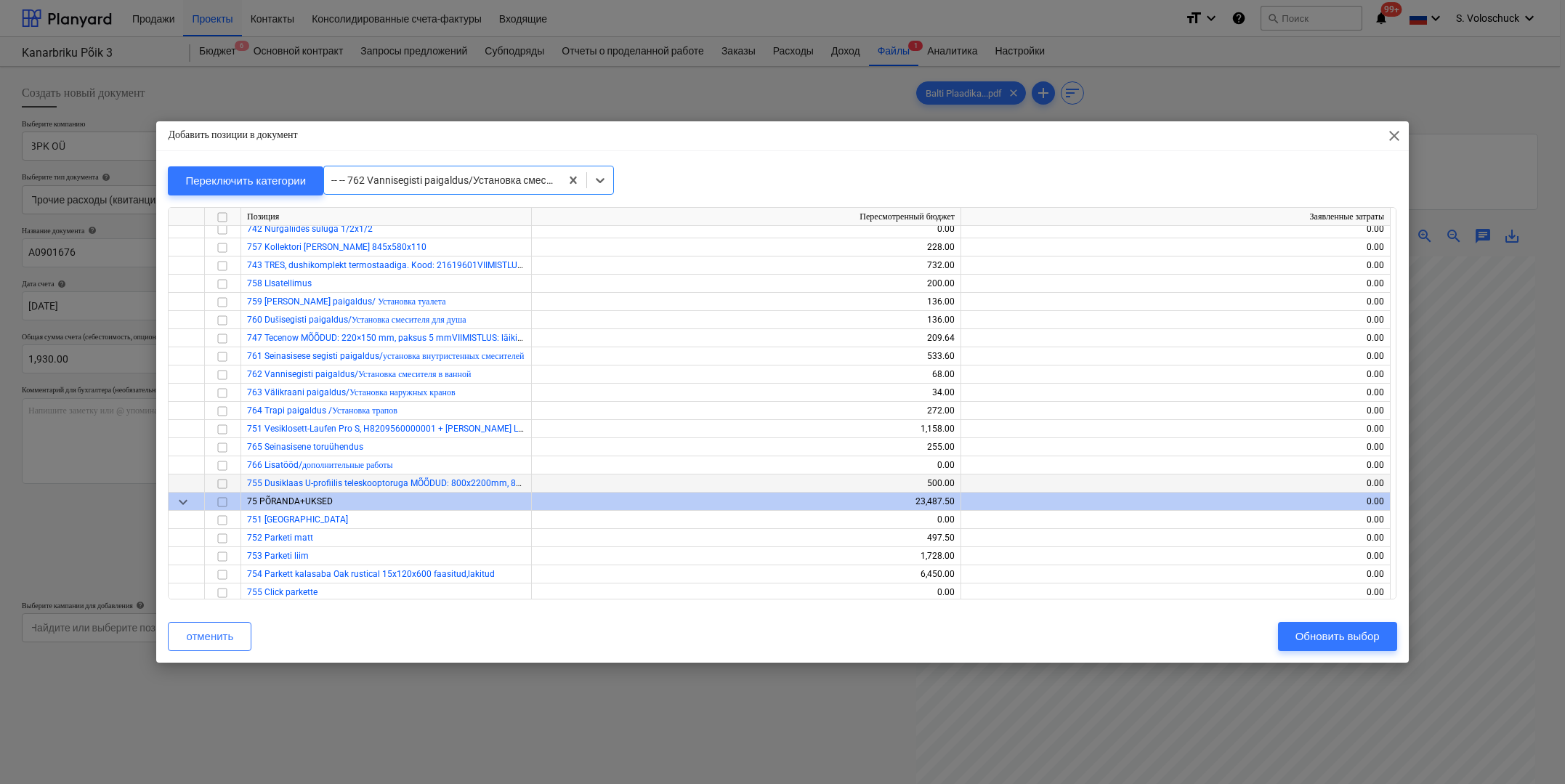
scroll to position [10415, 0]
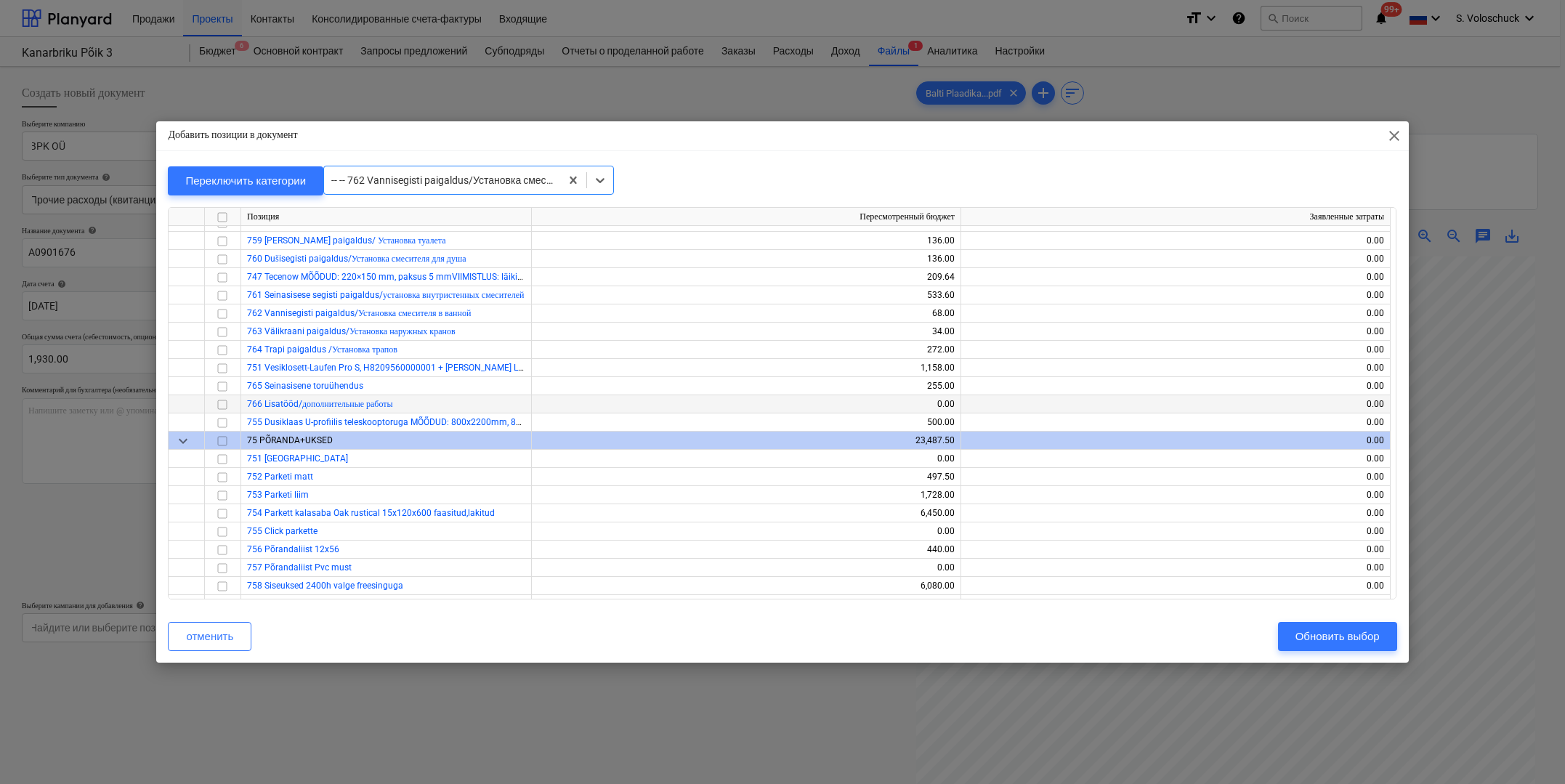
click at [222, 402] on input "checkbox" at bounding box center [223, 404] width 18 height 18
click at [1326, 631] on div "Обновить выбор" at bounding box center [1338, 636] width 84 height 19
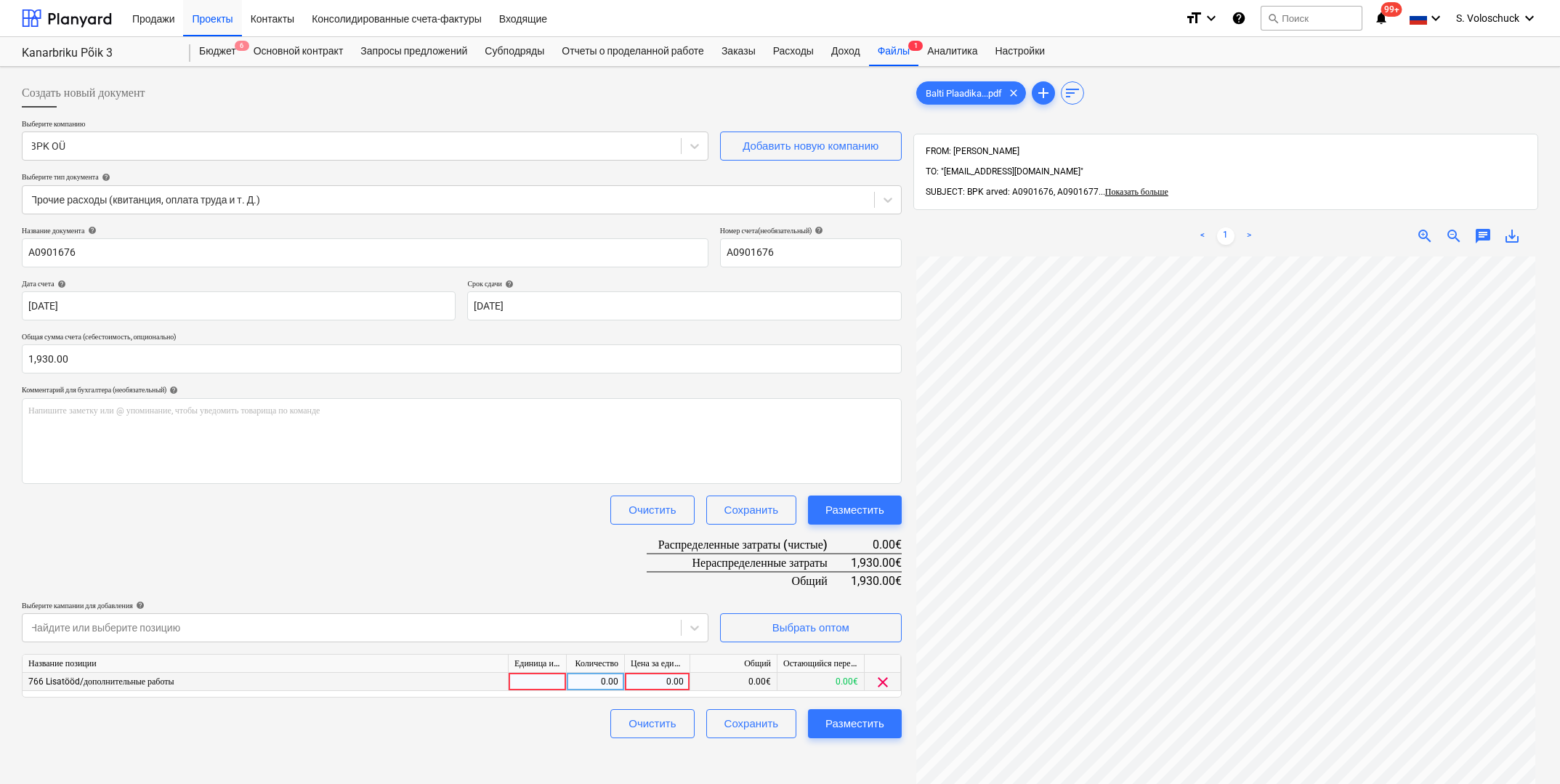
click at [666, 679] on div "0.00" at bounding box center [657, 681] width 53 height 19
type input "1930"
click at [852, 724] on div "Разместить" at bounding box center [855, 722] width 59 height 19
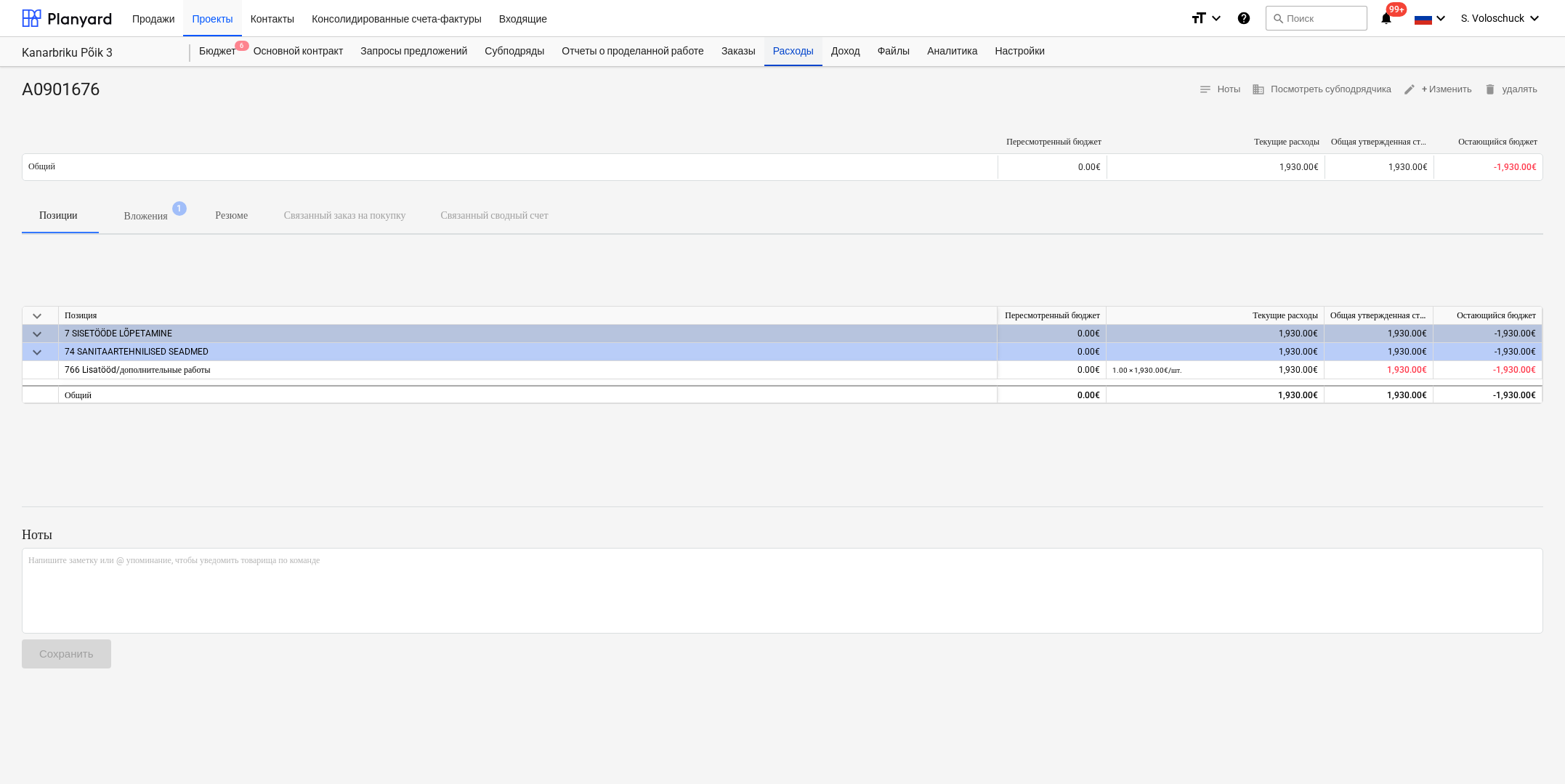
click at [815, 58] on div "Расходы" at bounding box center [793, 52] width 58 height 29
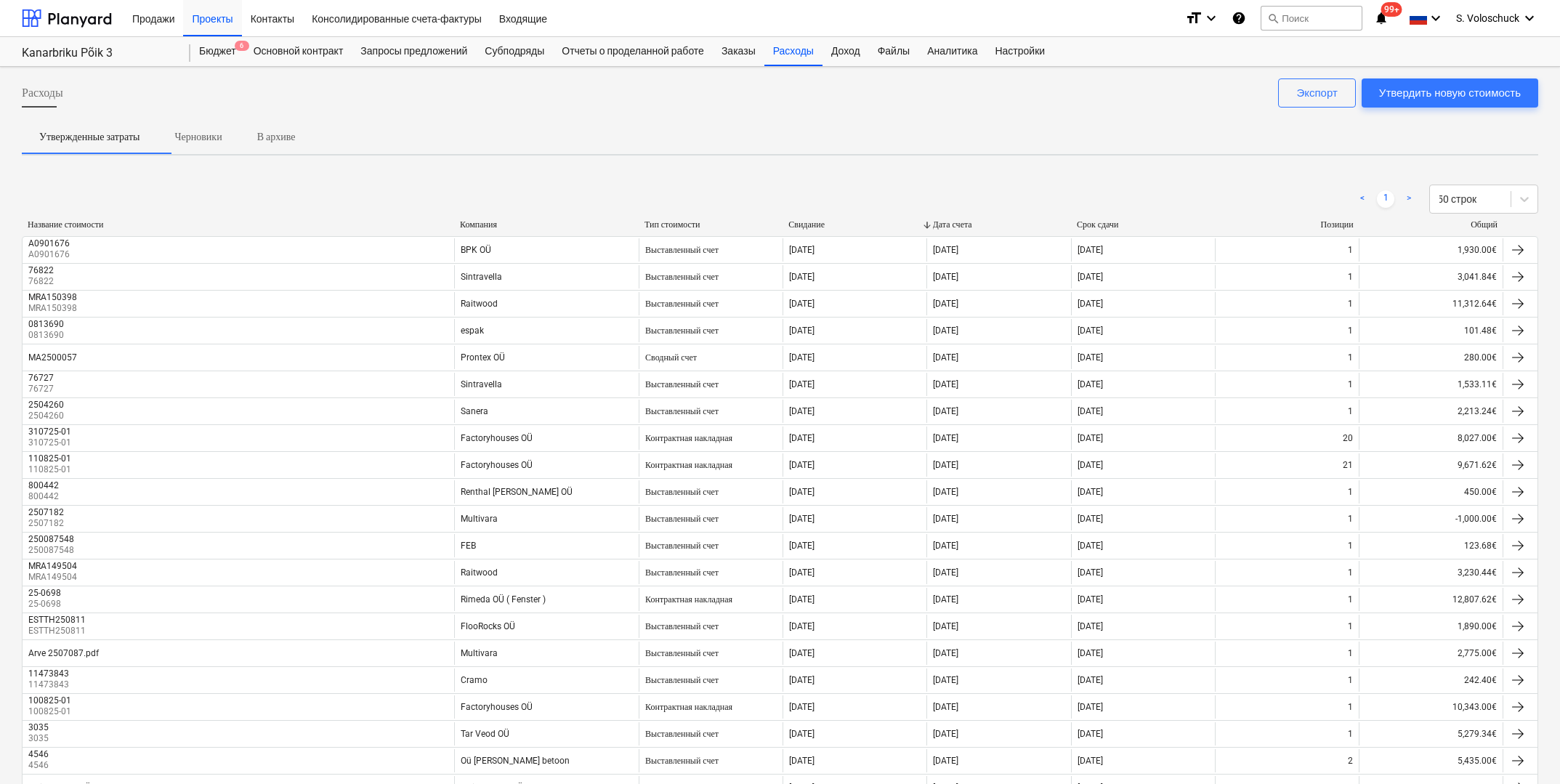
click at [481, 228] on div "Компания" at bounding box center [546, 225] width 173 height 11
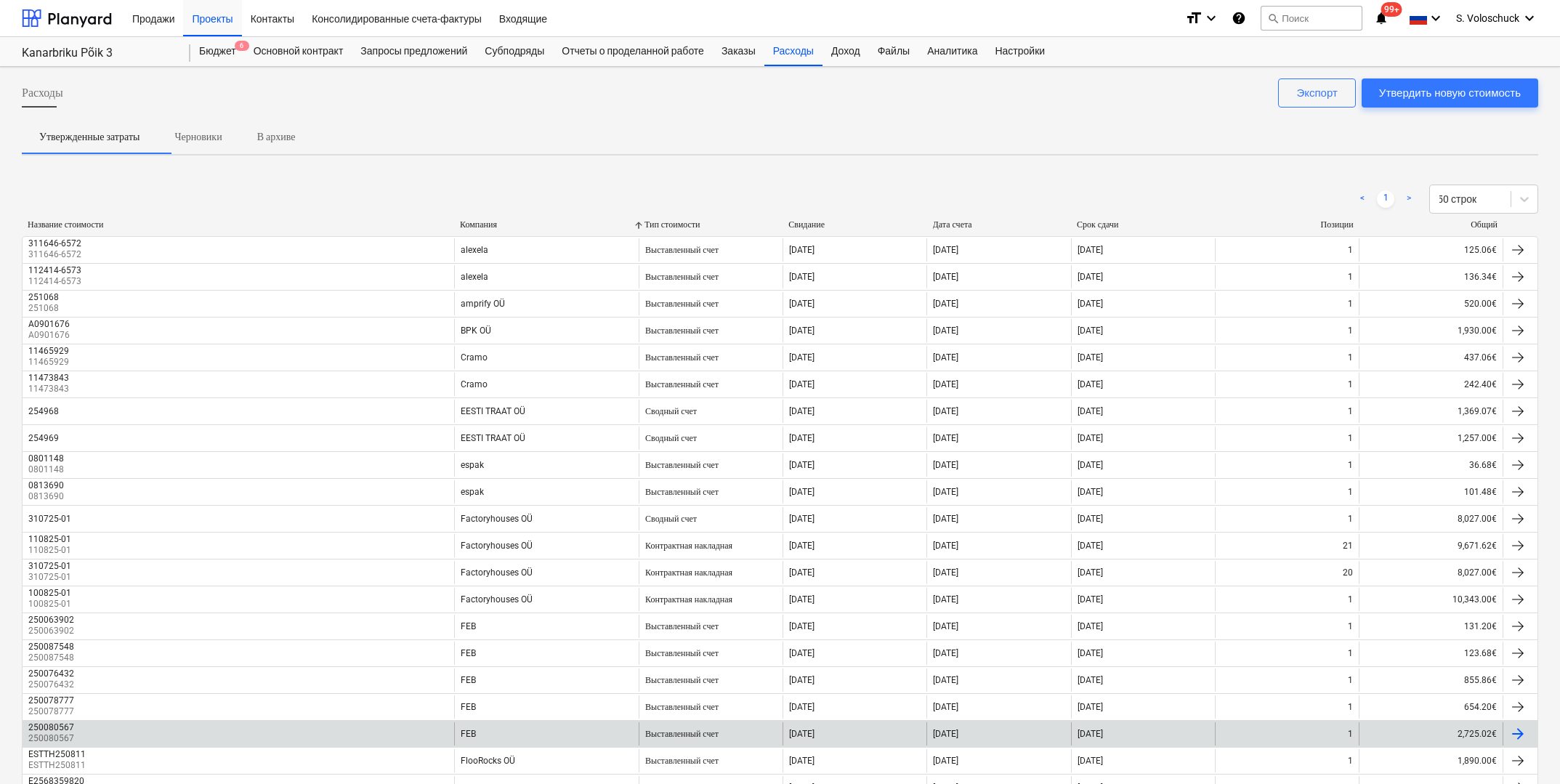
click at [544, 736] on div "FEB" at bounding box center [547, 734] width 185 height 24
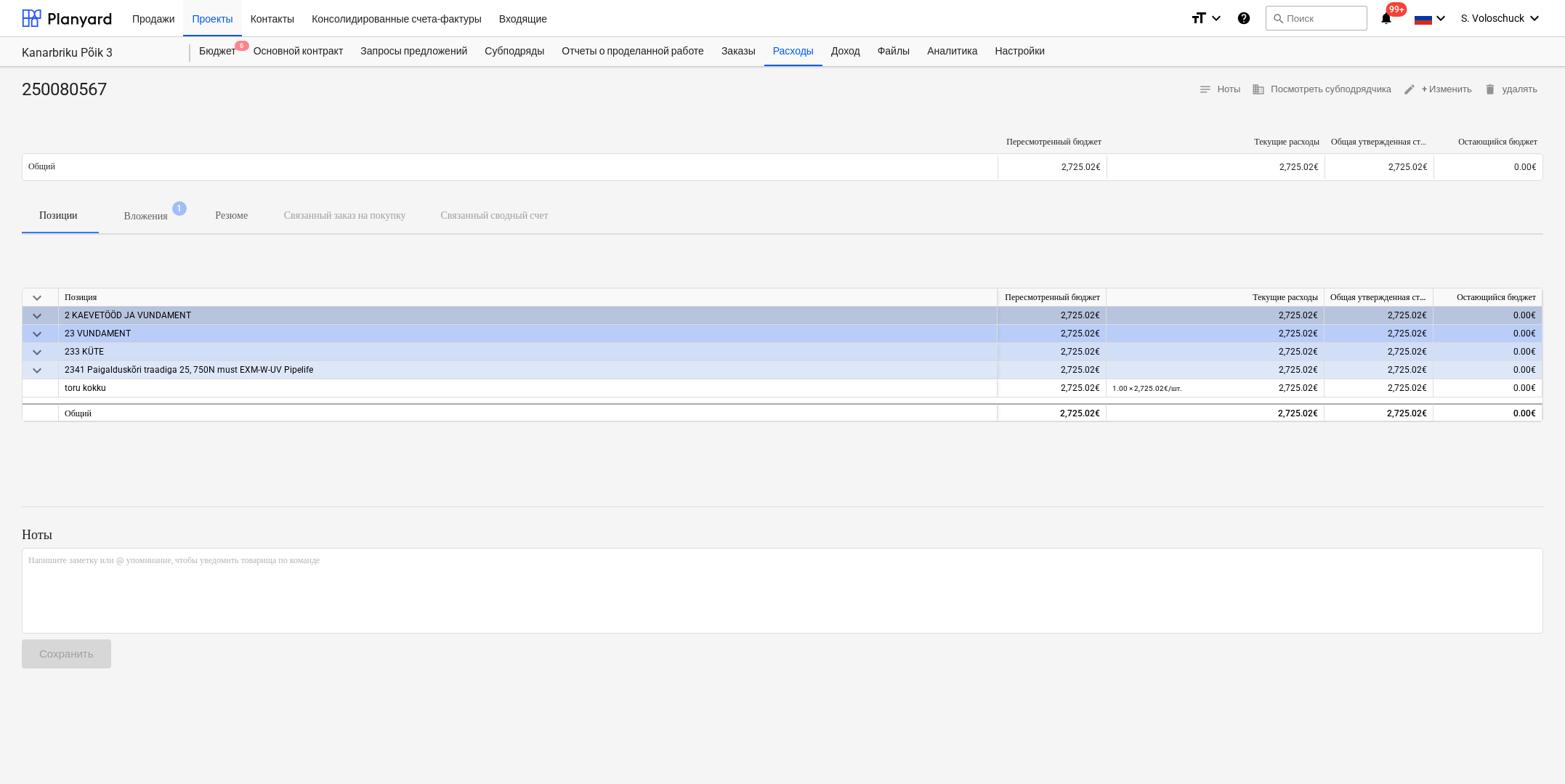
click at [161, 209] on p "Вложения" at bounding box center [146, 216] width 43 height 16
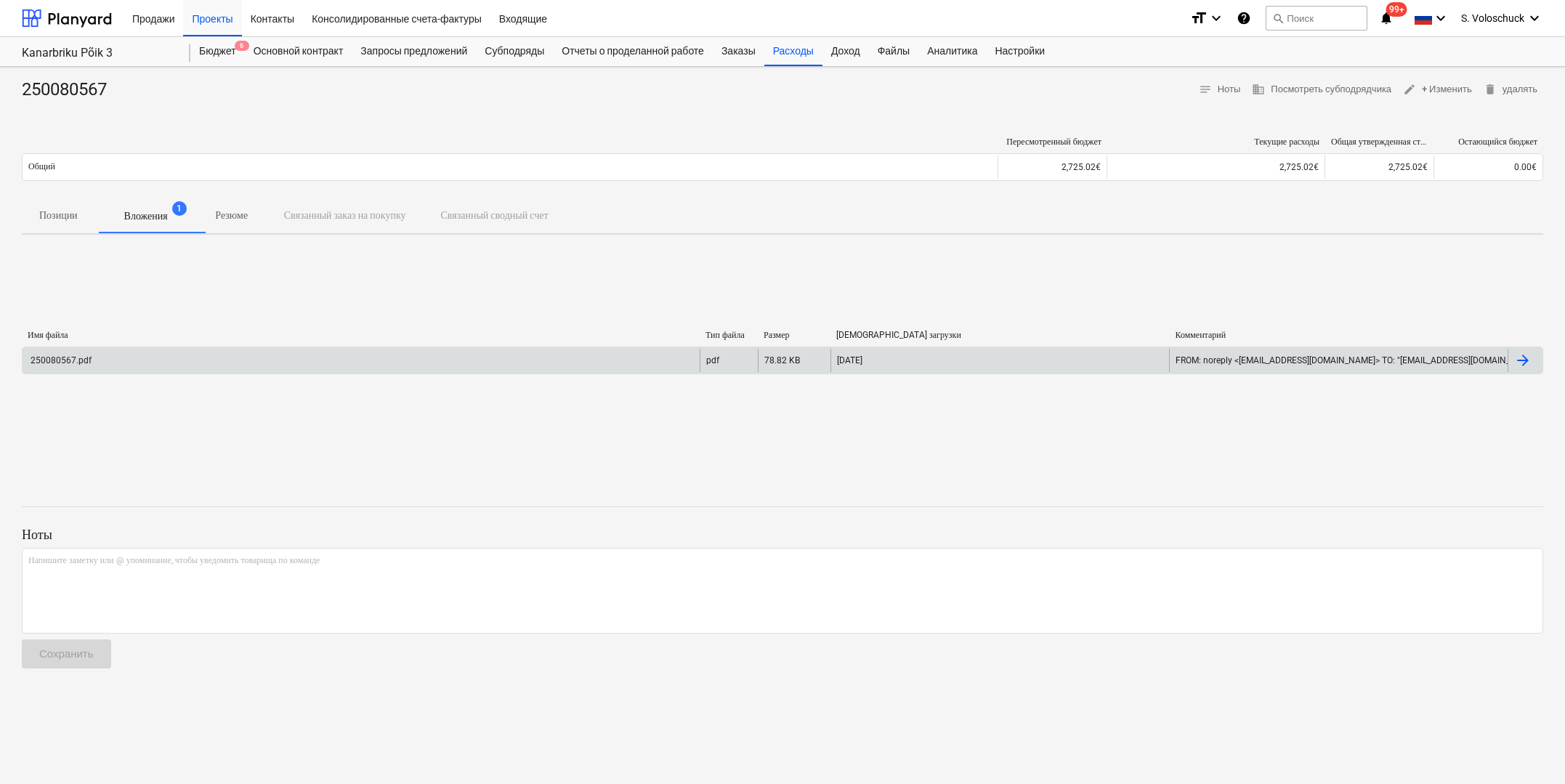
click at [384, 358] on div "250080567.pdf" at bounding box center [361, 360] width 677 height 24
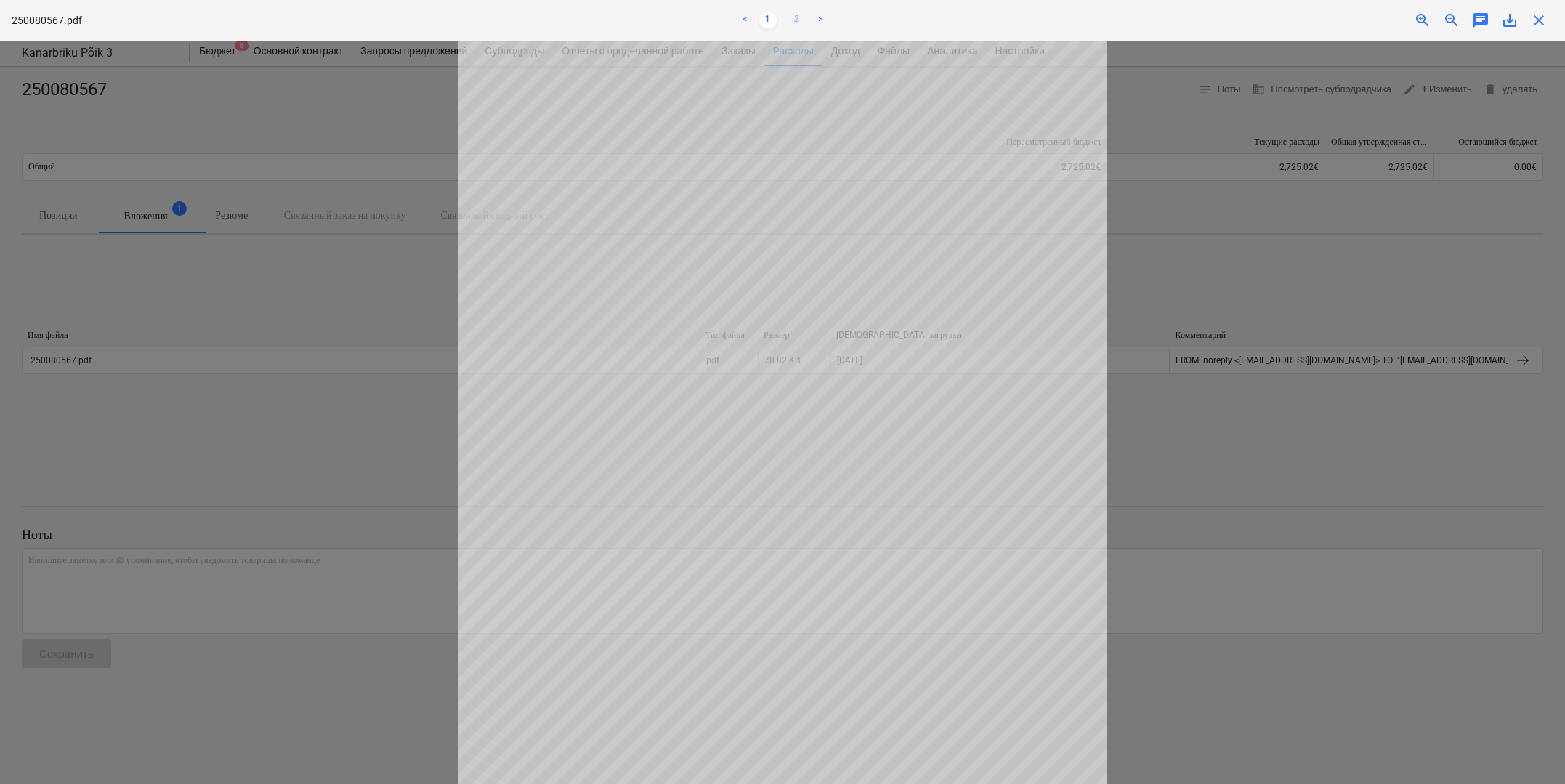
click at [798, 17] on link "2" at bounding box center [797, 21] width 18 height 18
click at [764, 16] on link "1" at bounding box center [768, 21] width 18 height 18
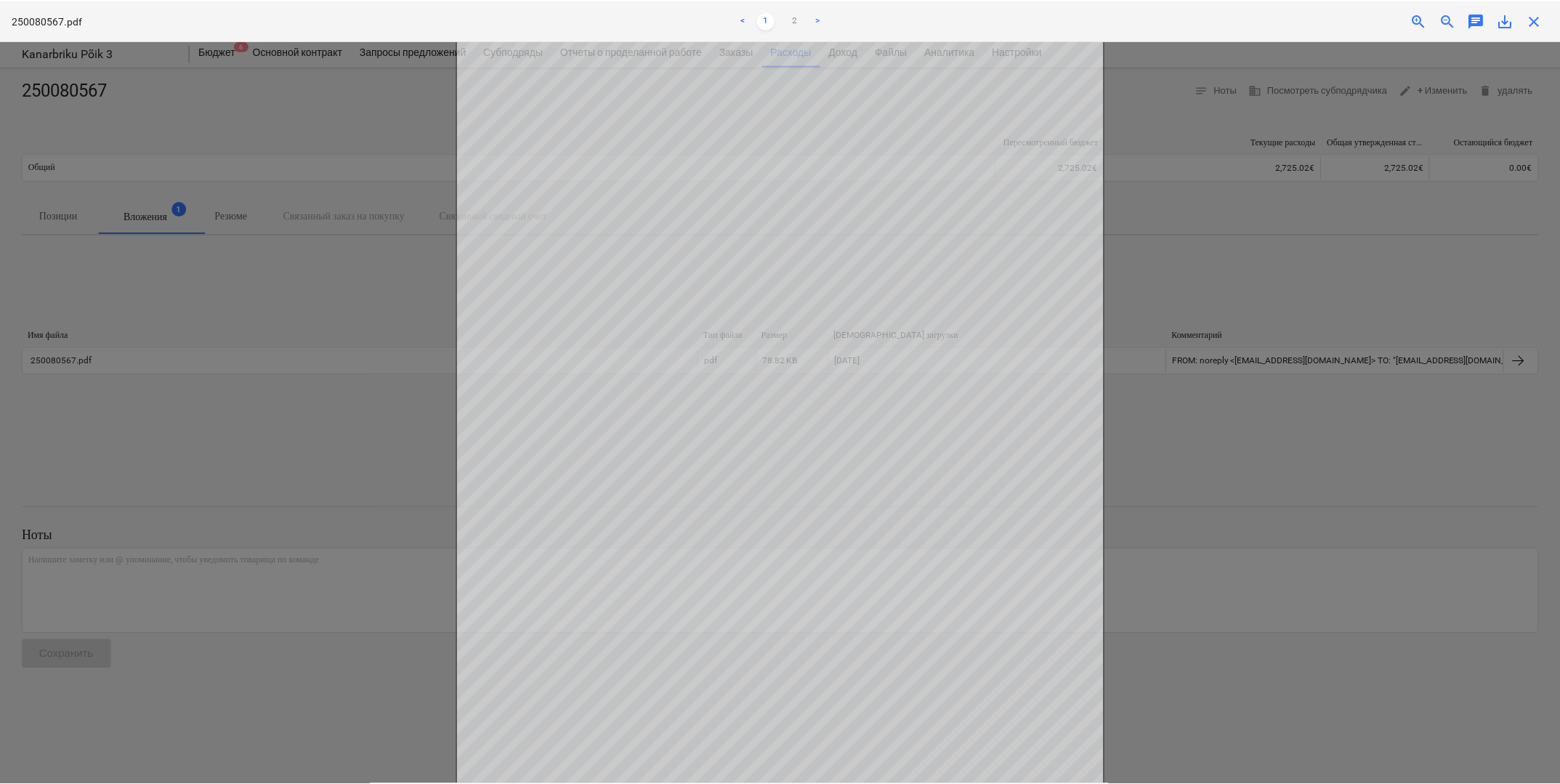
scroll to position [177, 0]
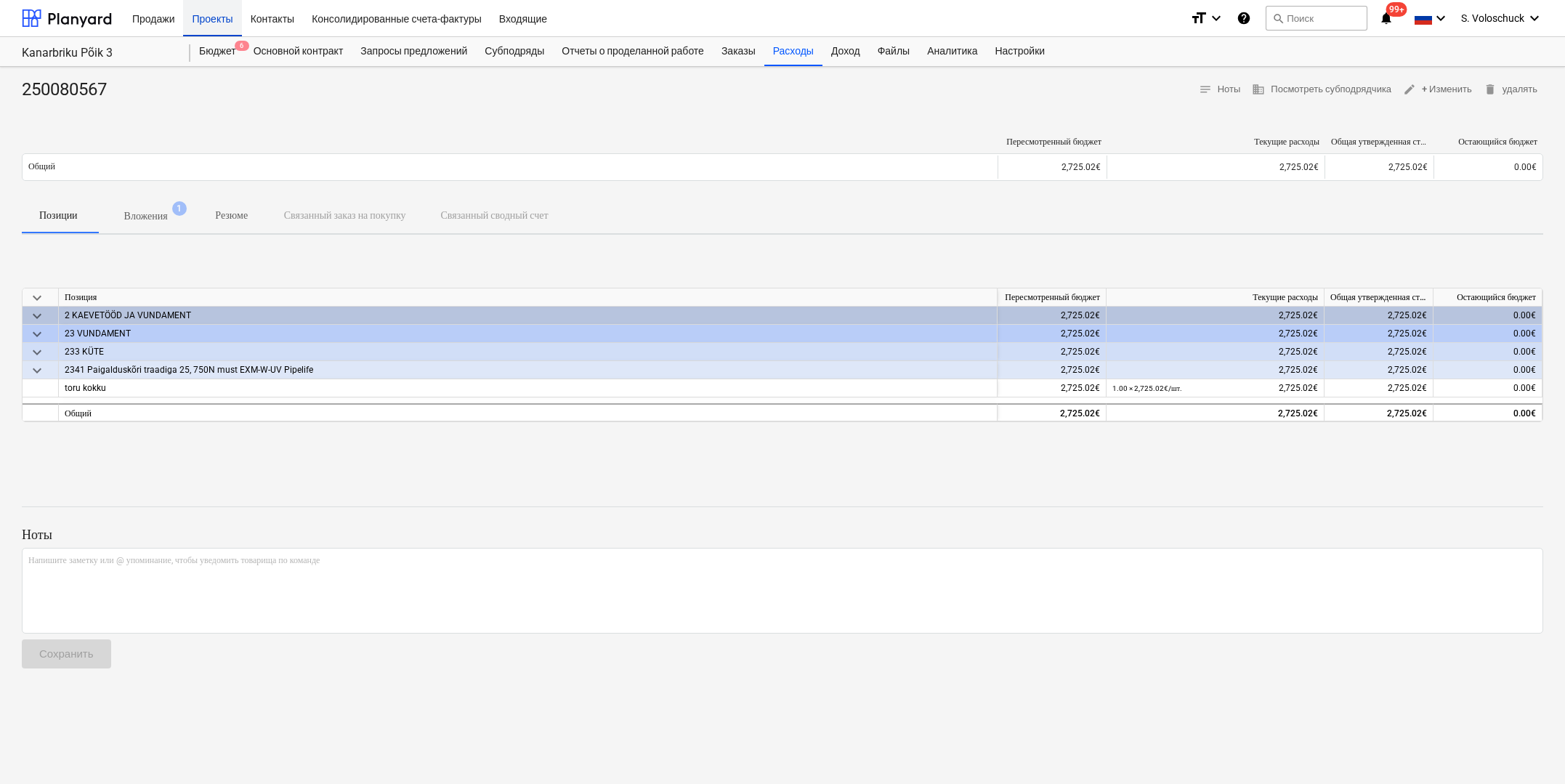
click at [221, 23] on div "Проекты" at bounding box center [212, 18] width 58 height 37
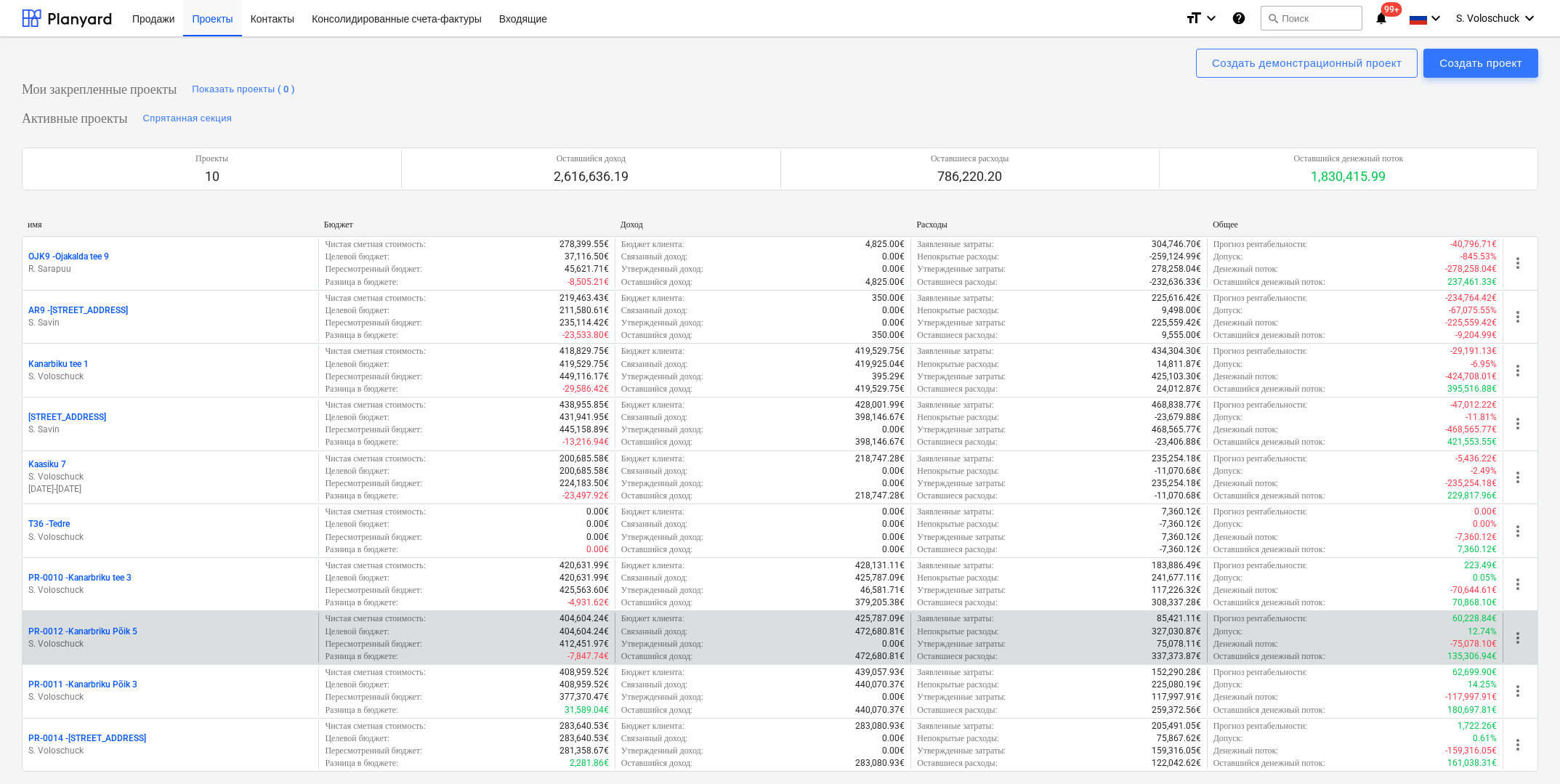
click at [278, 638] on p "S. Voloschuck" at bounding box center [170, 644] width 284 height 13
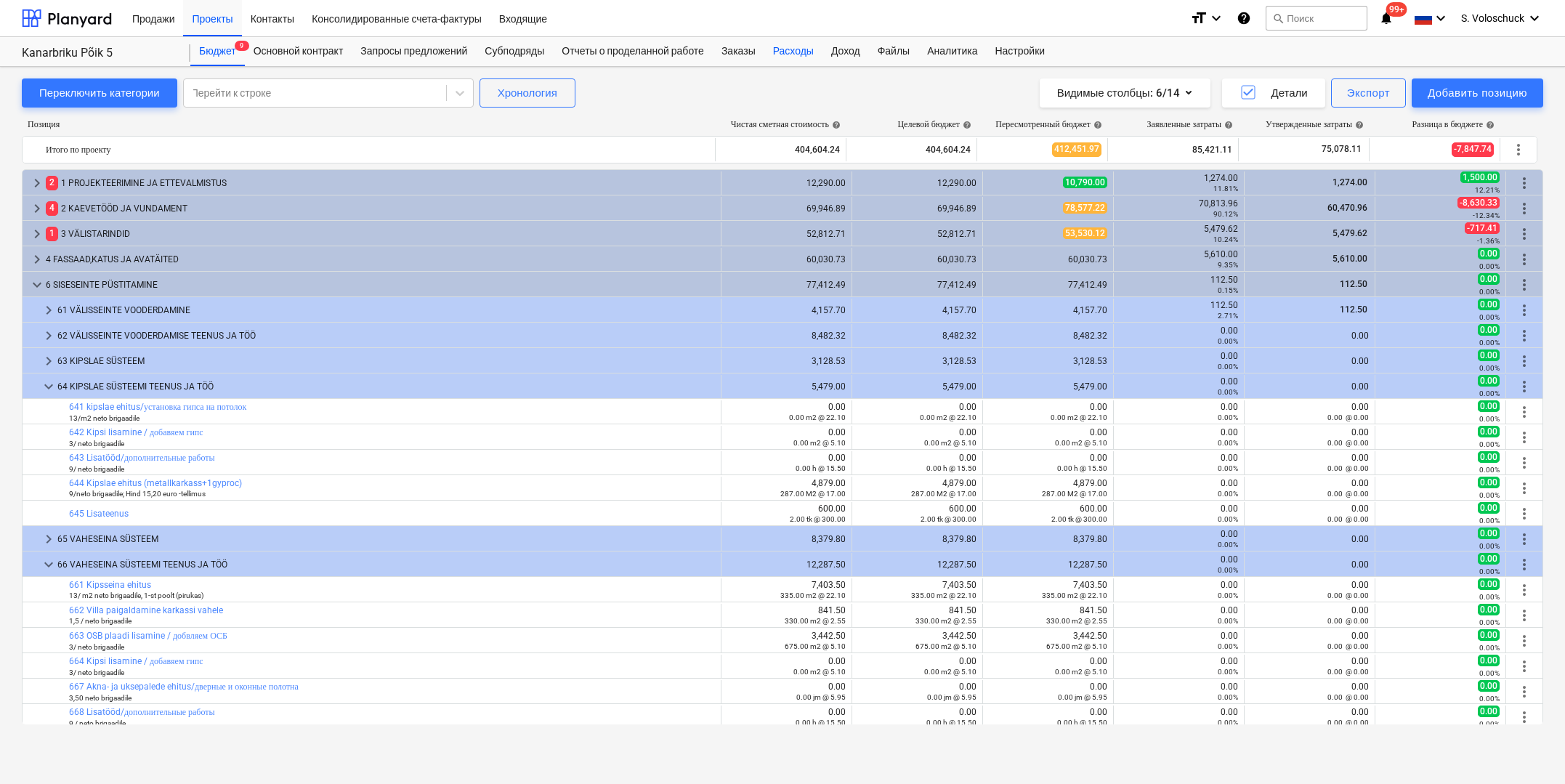
click at [823, 54] on div "Расходы" at bounding box center [793, 52] width 58 height 29
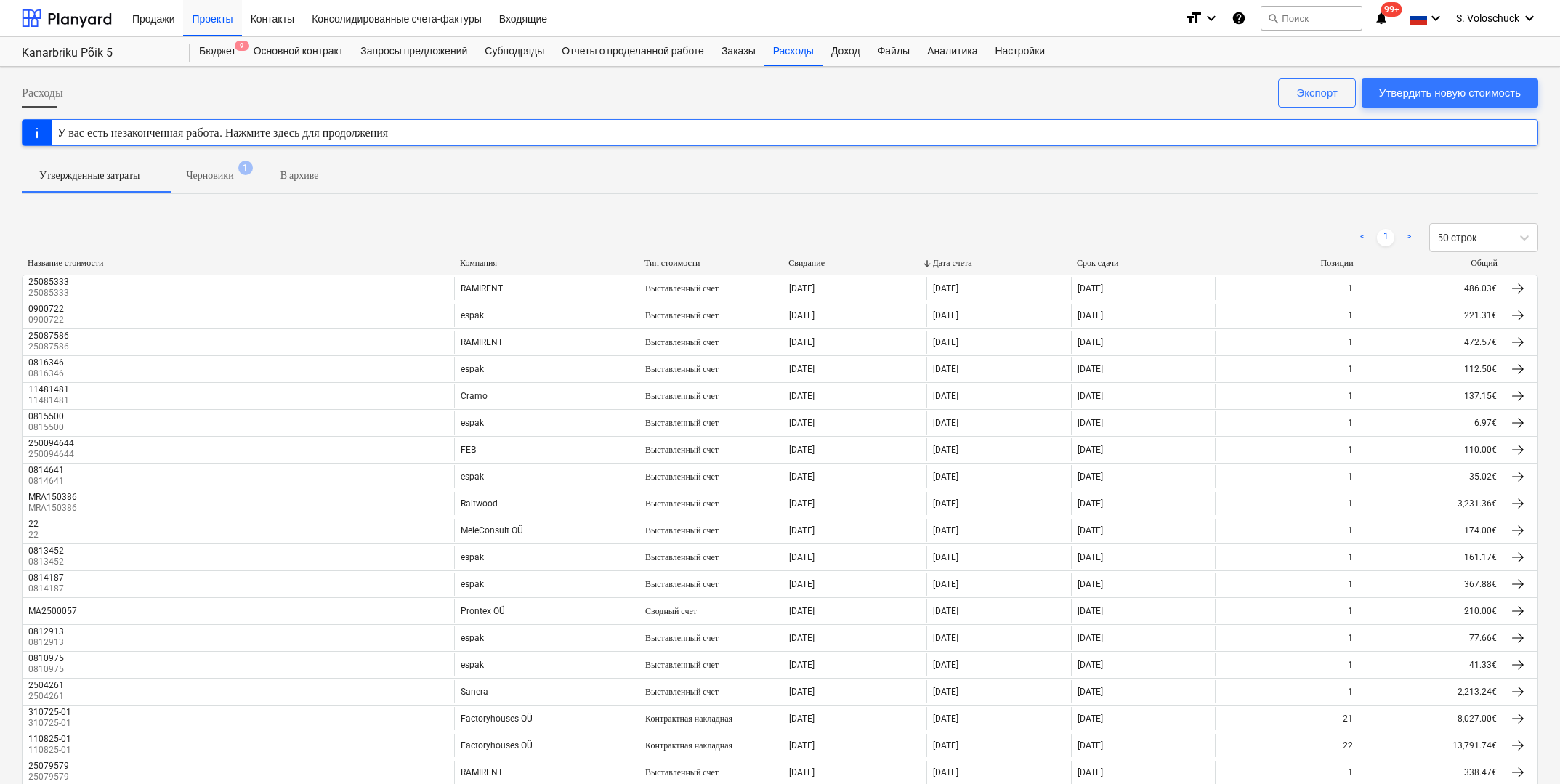
click at [487, 262] on div "Компания" at bounding box center [546, 263] width 173 height 11
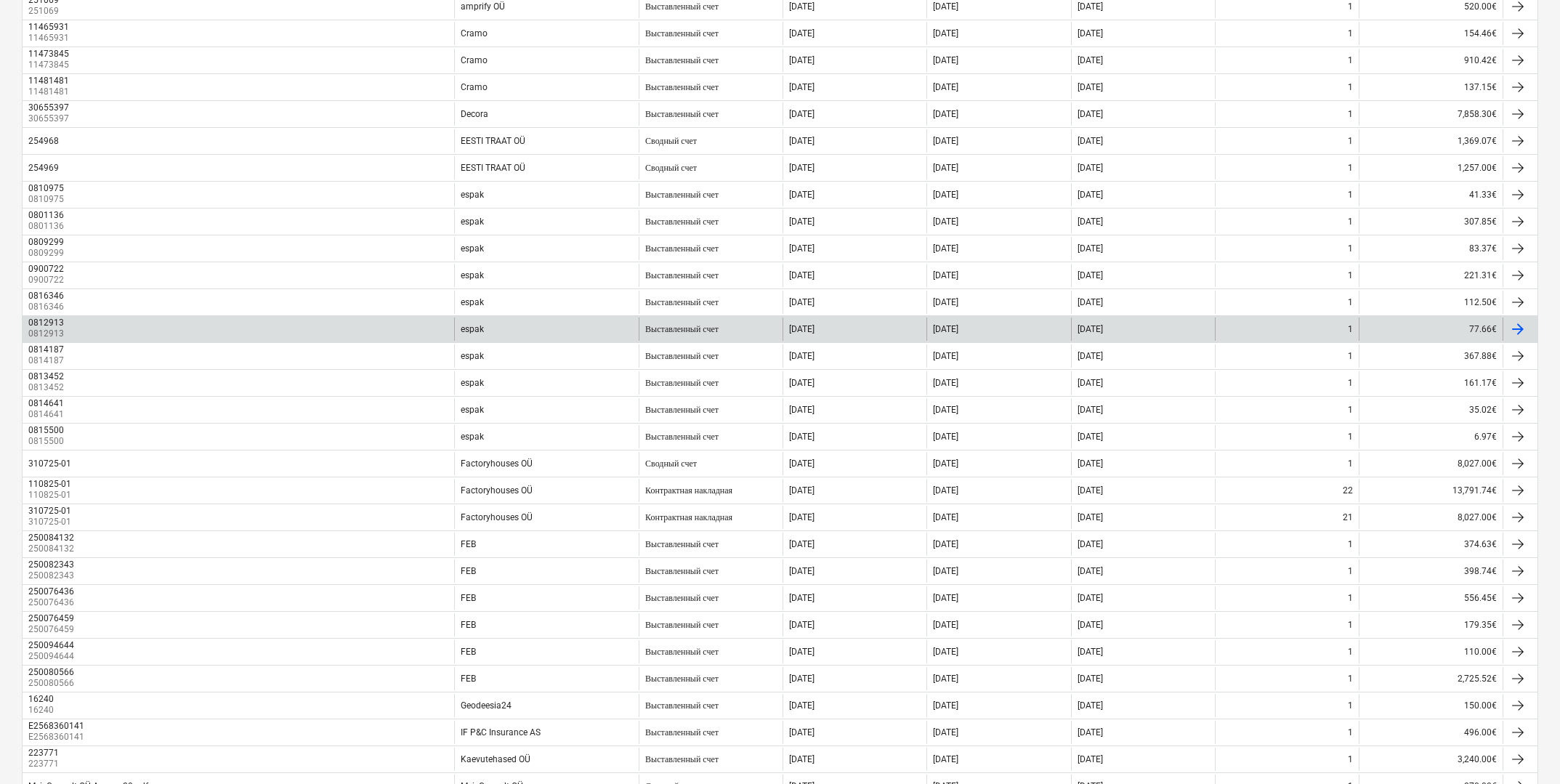
scroll to position [547, 0]
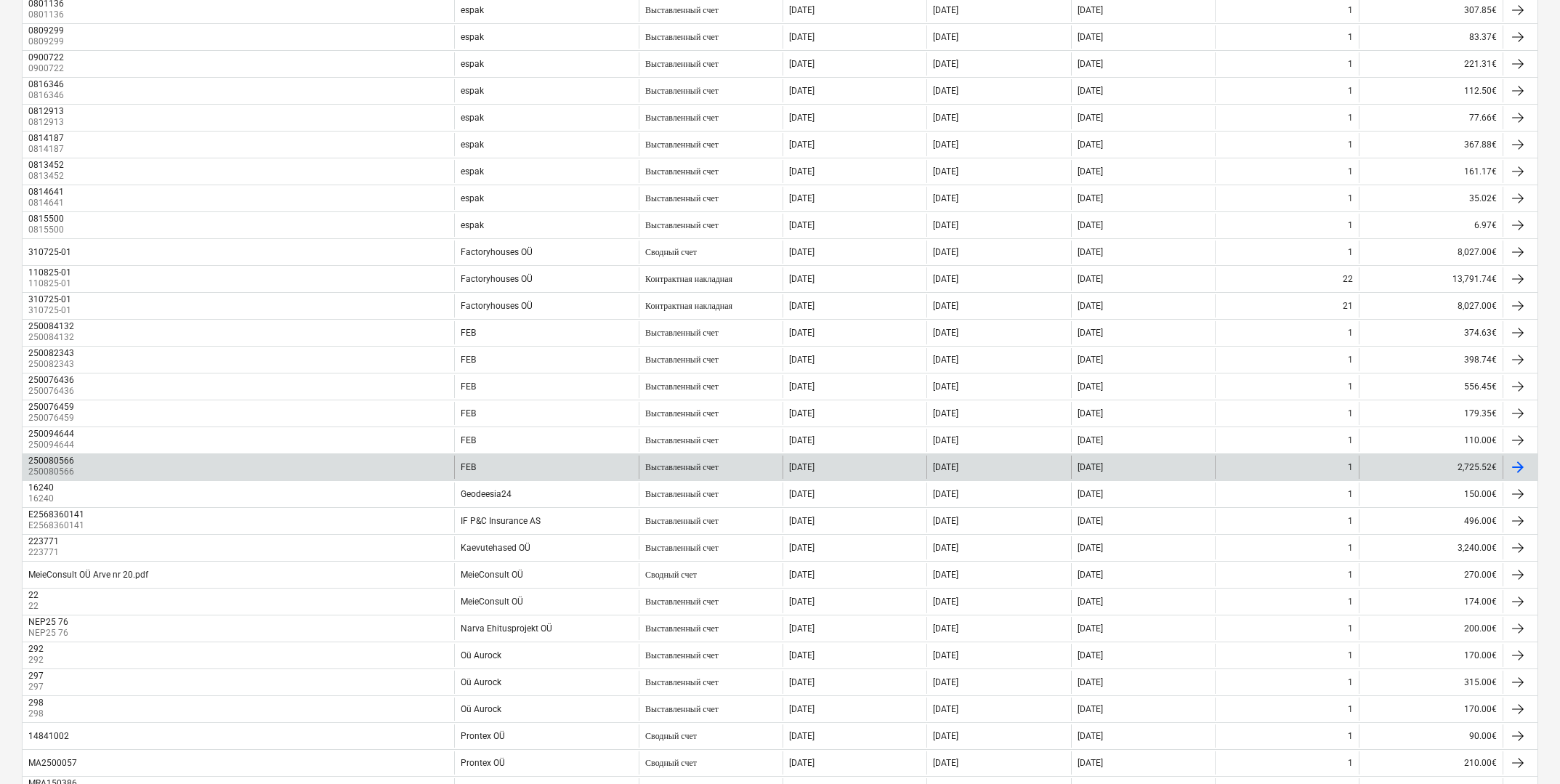
click at [494, 466] on div "FEB" at bounding box center [547, 467] width 185 height 24
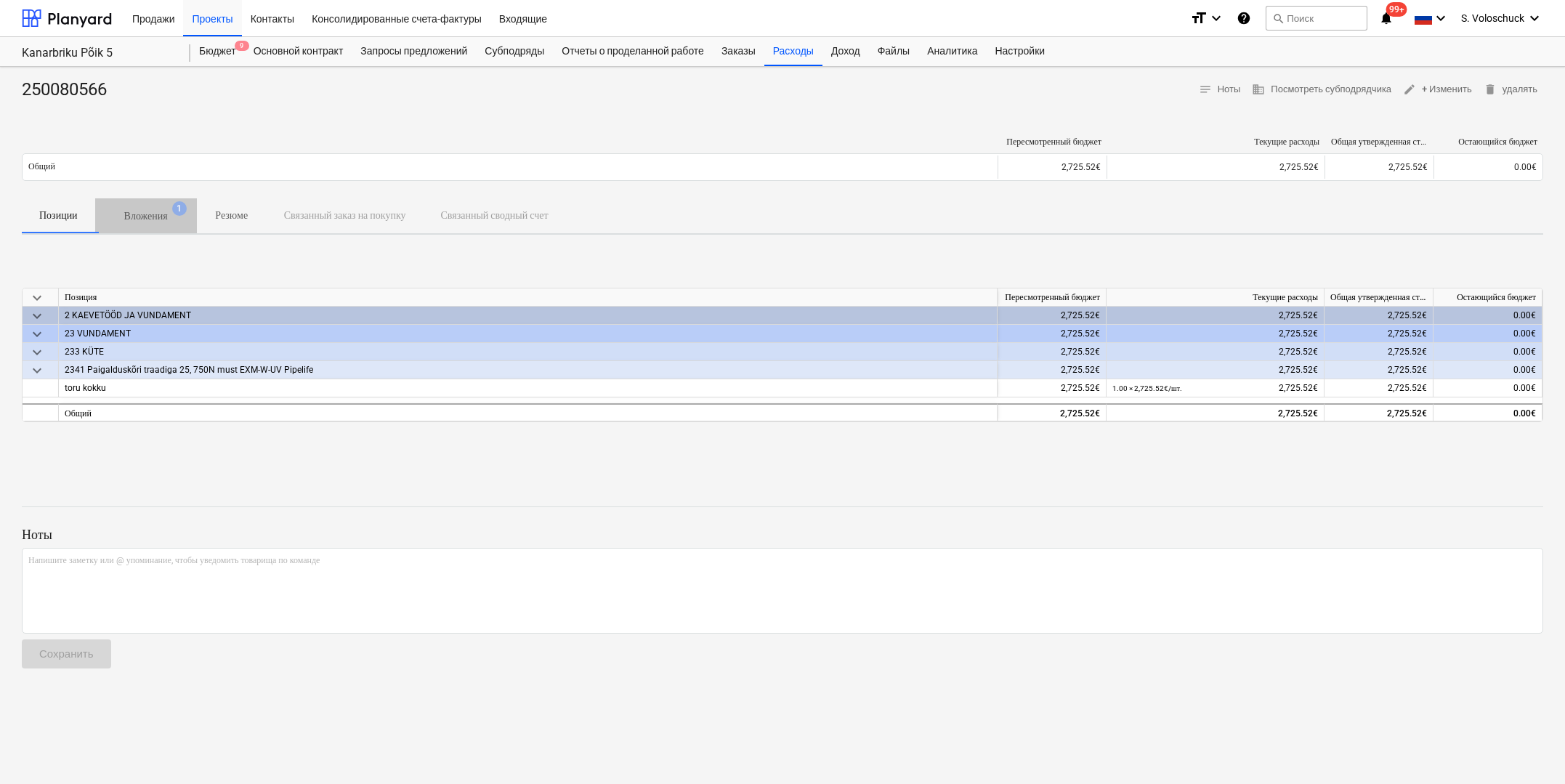
click at [168, 210] on p "Вложения" at bounding box center [146, 216] width 43 height 16
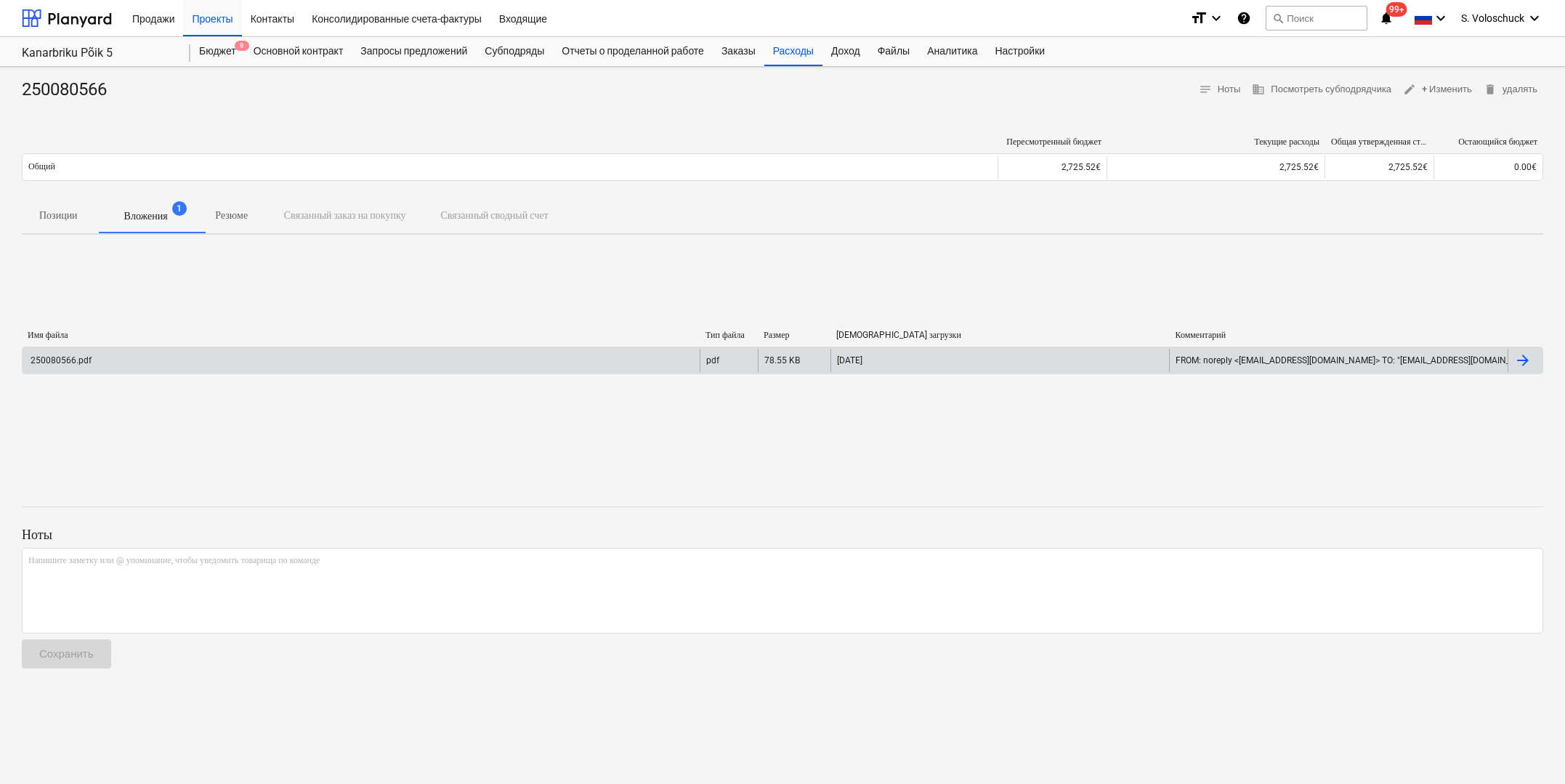
click at [486, 365] on div "250080566.pdf" at bounding box center [361, 360] width 677 height 24
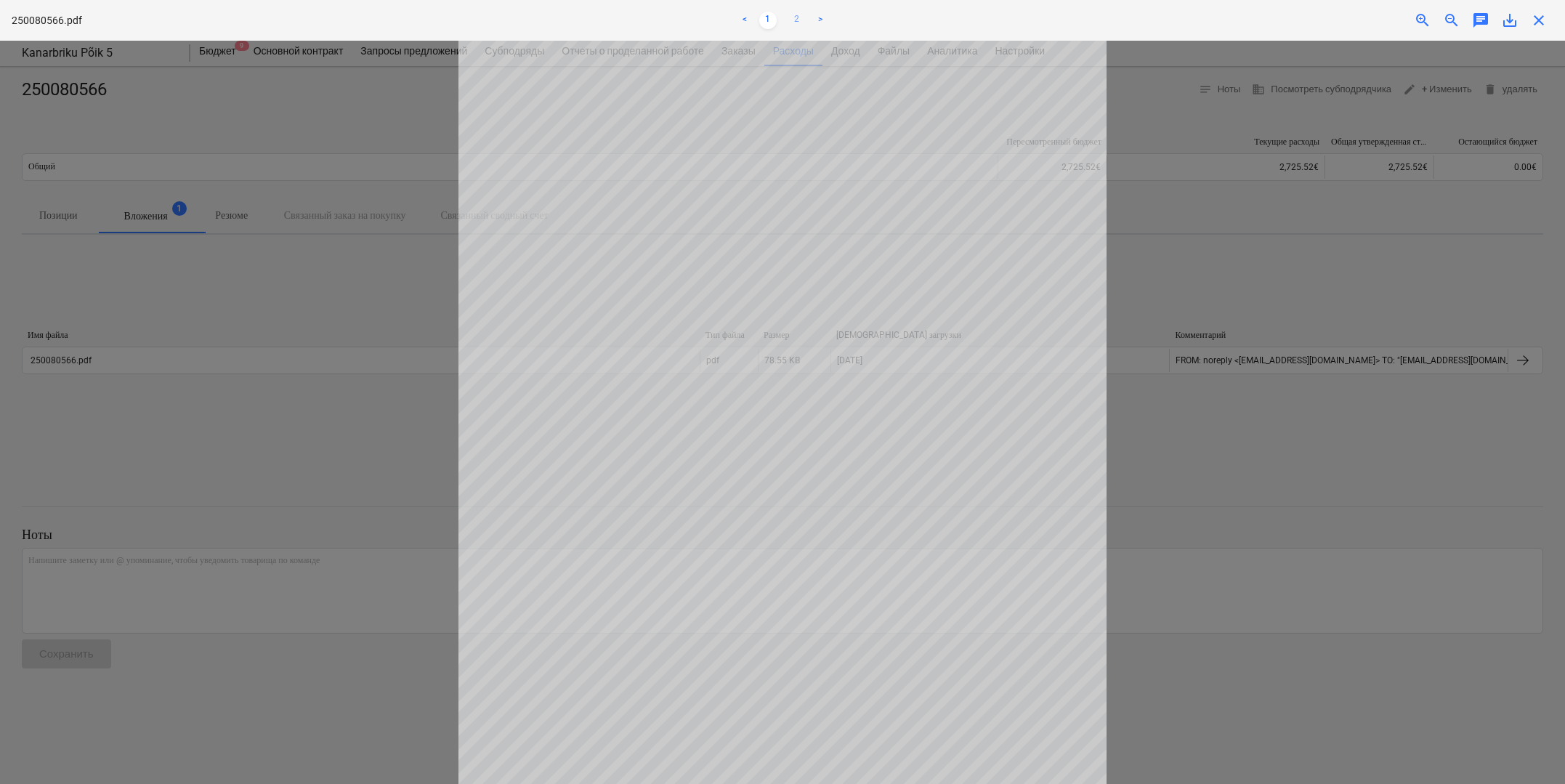
click at [797, 21] on link "2" at bounding box center [797, 21] width 18 height 18
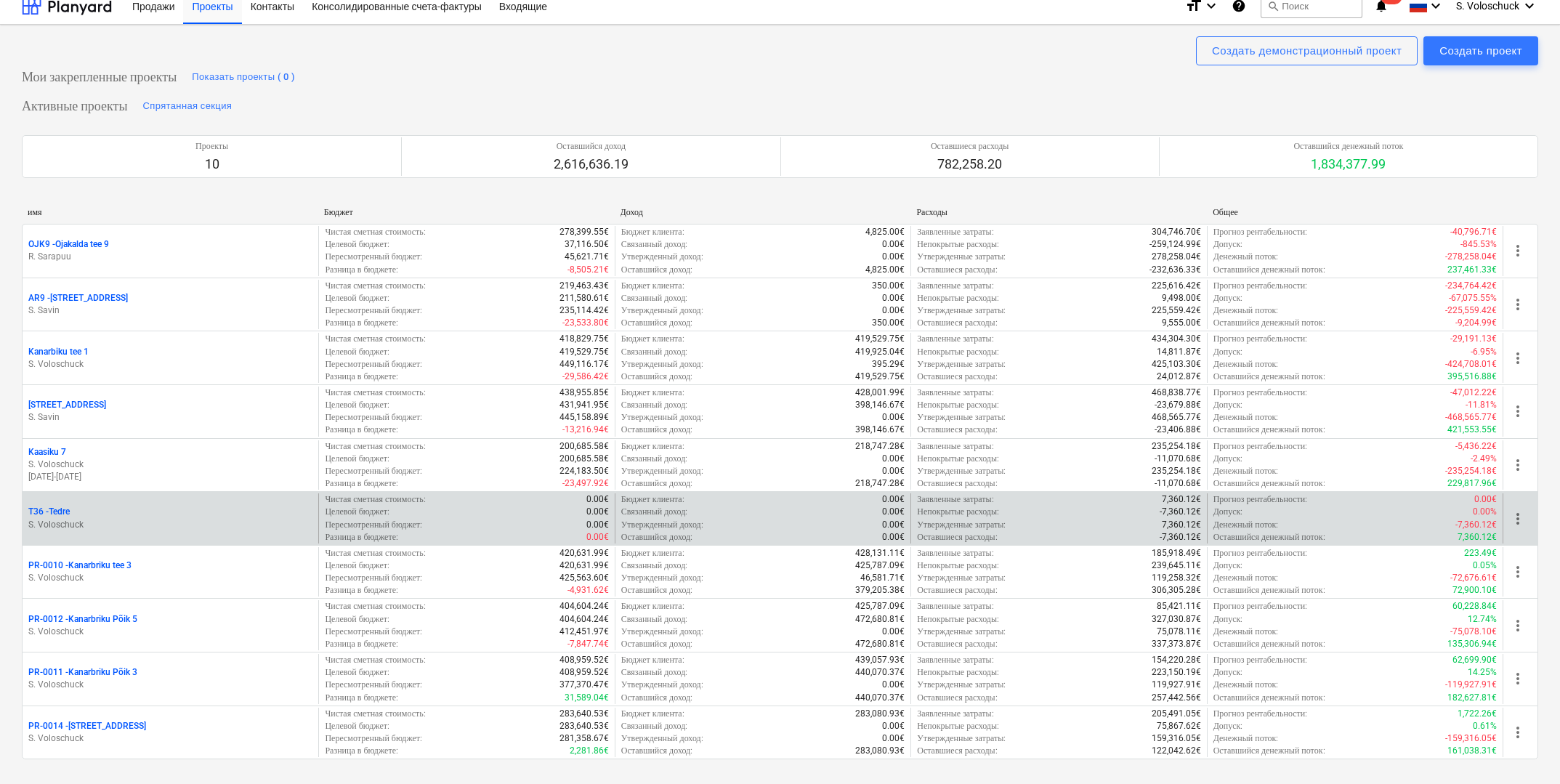
scroll to position [88, 0]
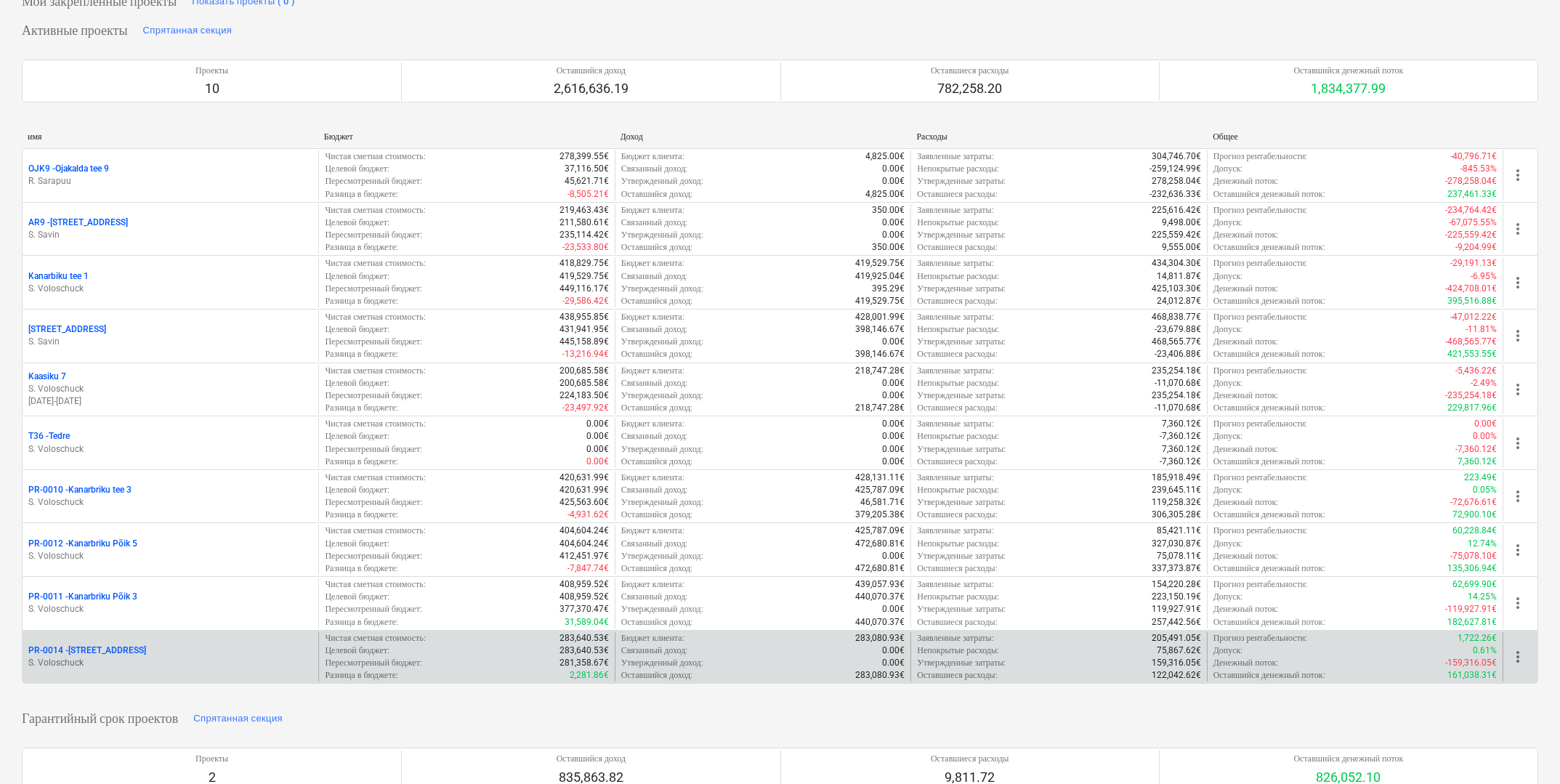
click at [234, 658] on p "S. Voloschuck" at bounding box center [170, 662] width 284 height 13
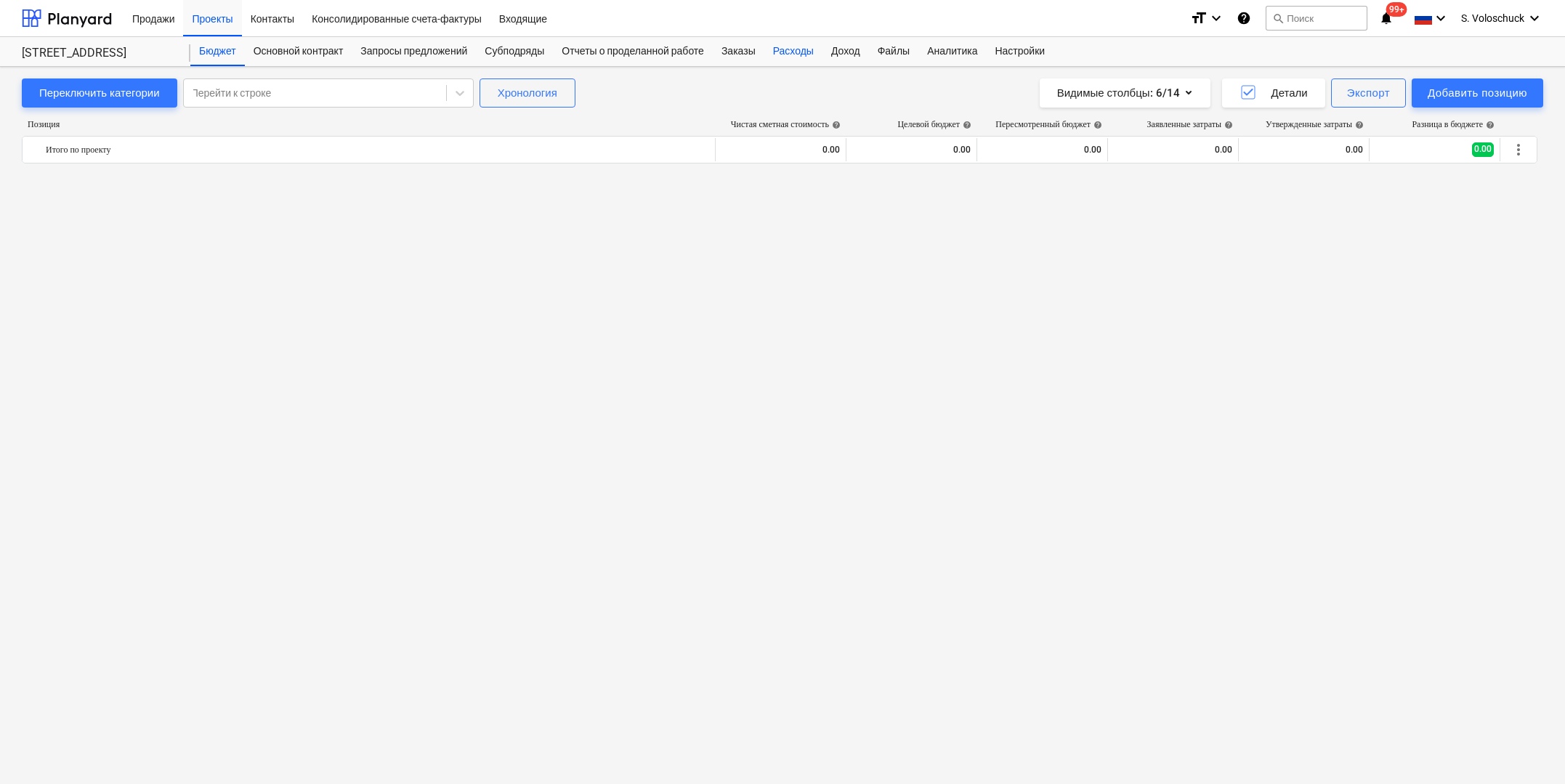
click at [823, 51] on div "Расходы" at bounding box center [793, 52] width 58 height 29
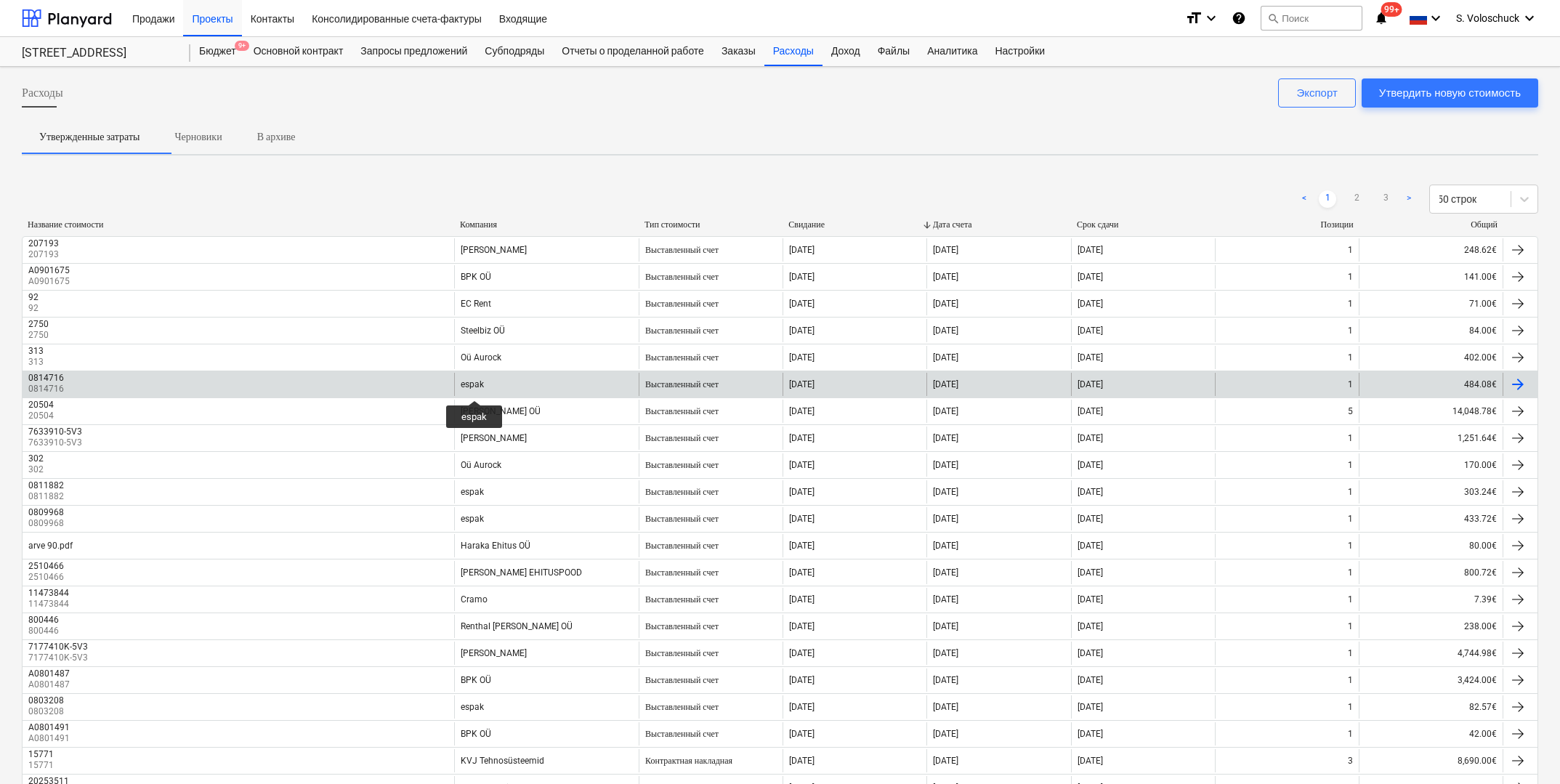
click at [474, 387] on div "espak" at bounding box center [472, 384] width 24 height 10
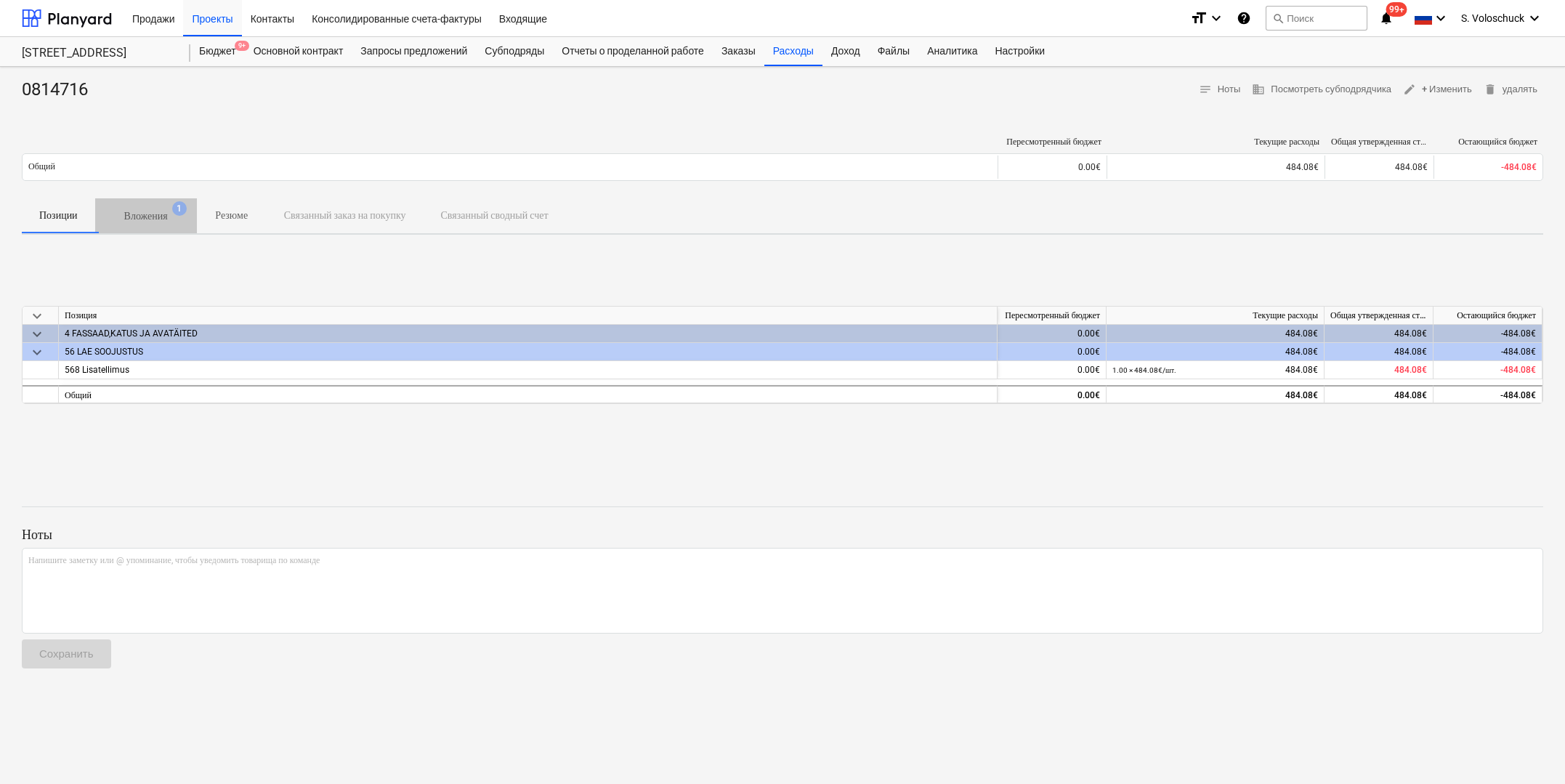
click at [148, 213] on p "Вложения" at bounding box center [146, 216] width 43 height 16
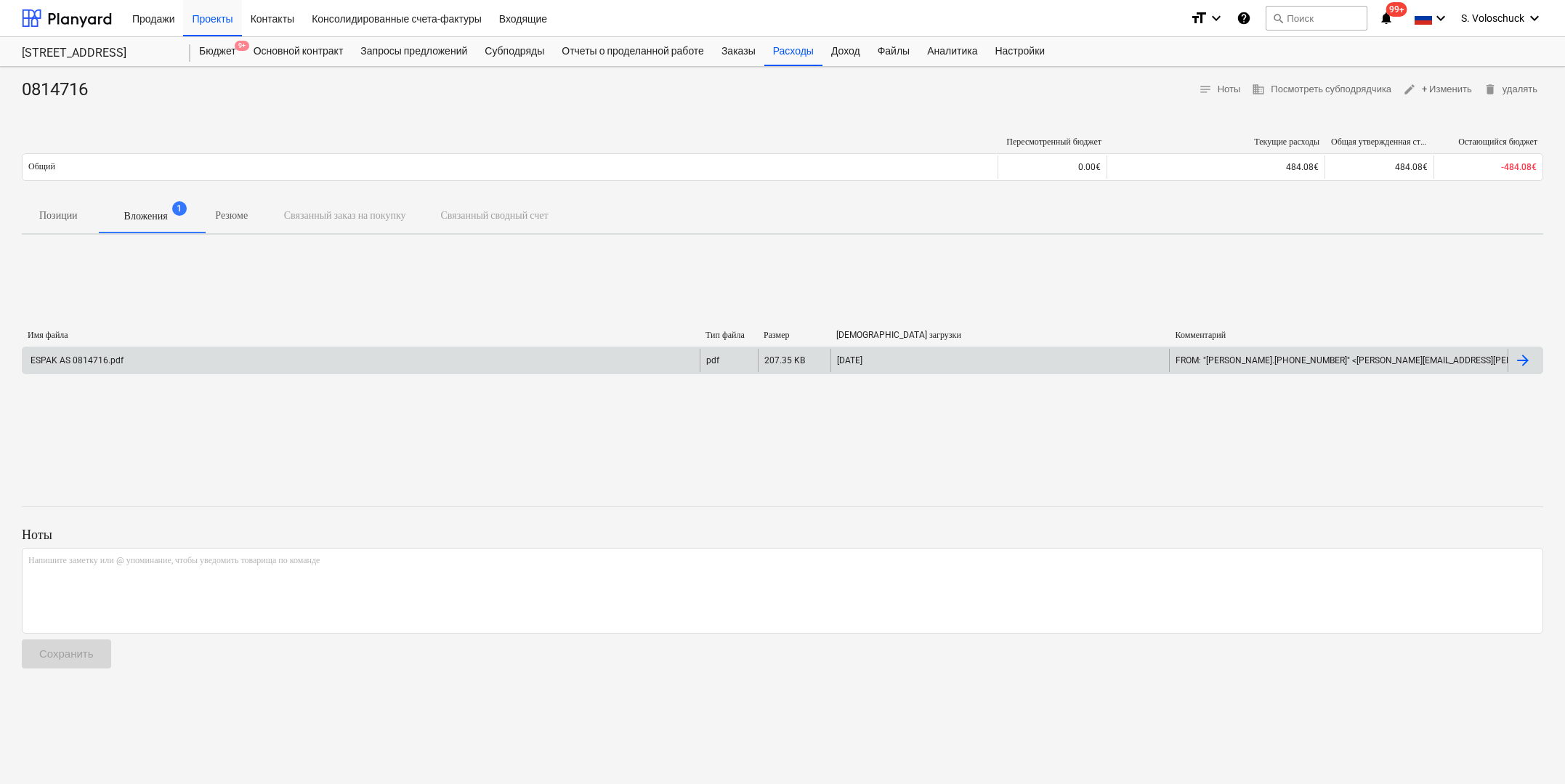
click at [504, 351] on div "ESPAK AS 0814716.pdf" at bounding box center [361, 360] width 677 height 24
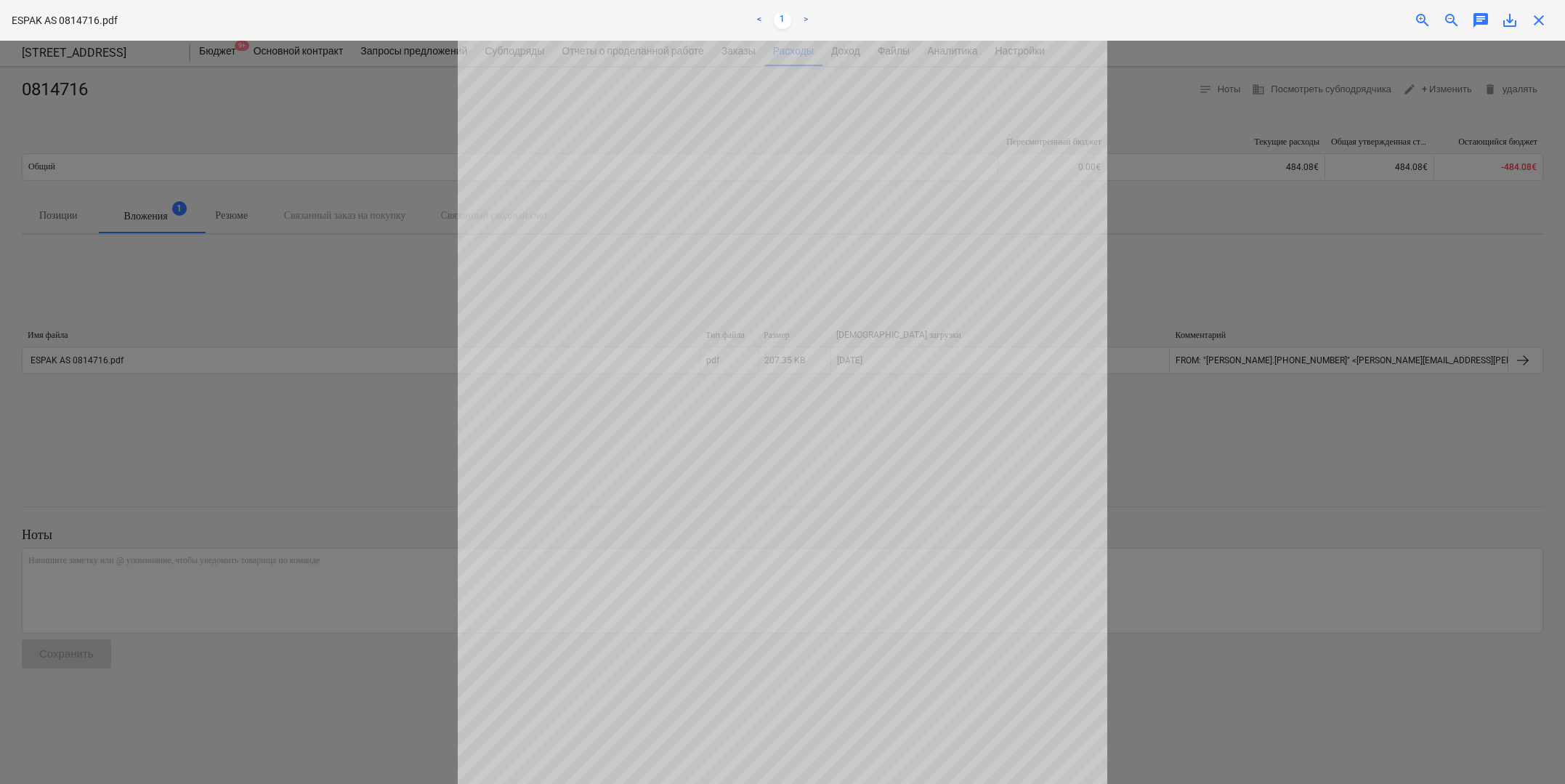
scroll to position [6, 0]
click at [1531, 18] on span "close" at bounding box center [1539, 21] width 18 height 18
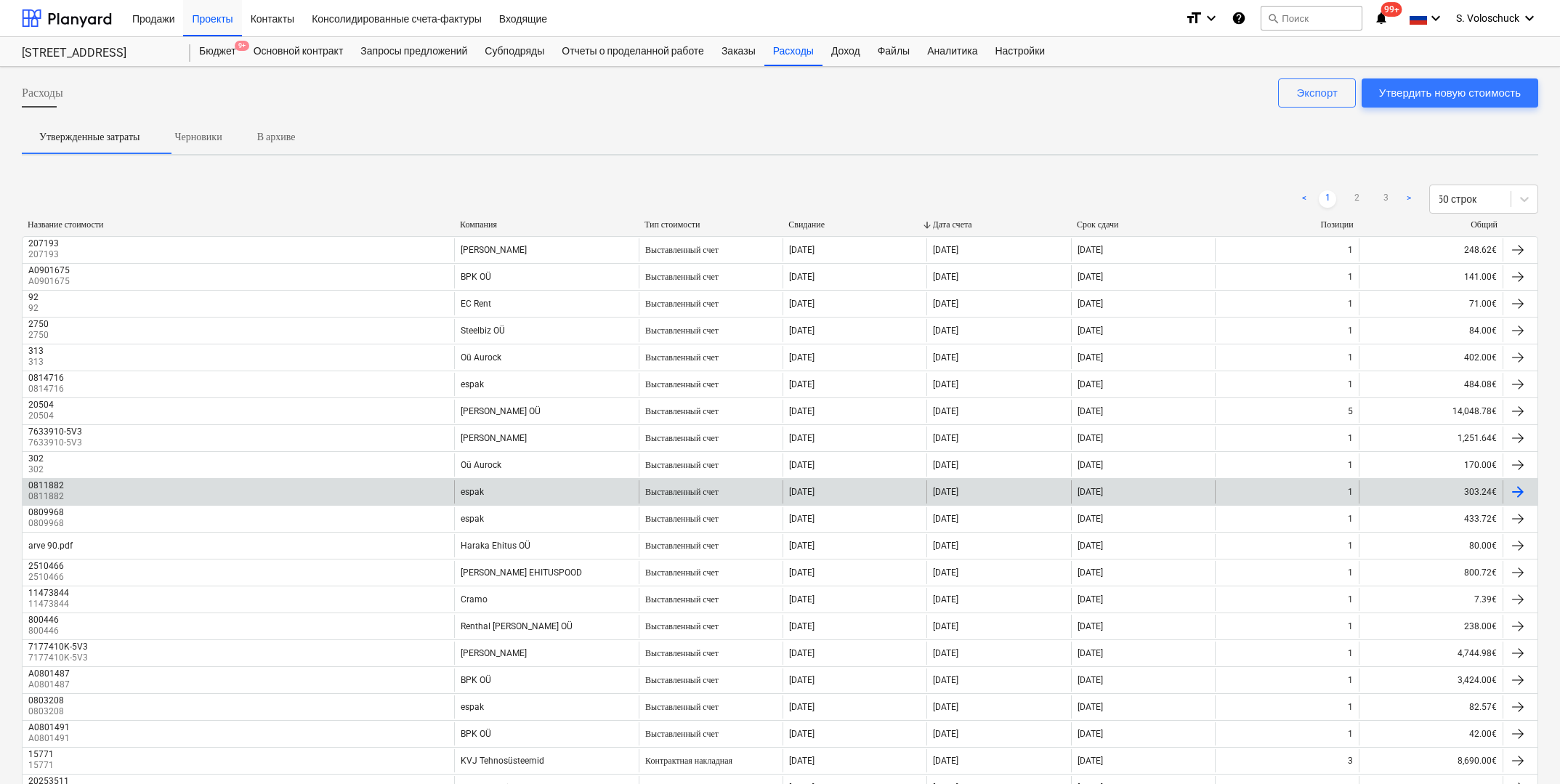
click at [505, 491] on div "espak" at bounding box center [547, 492] width 185 height 24
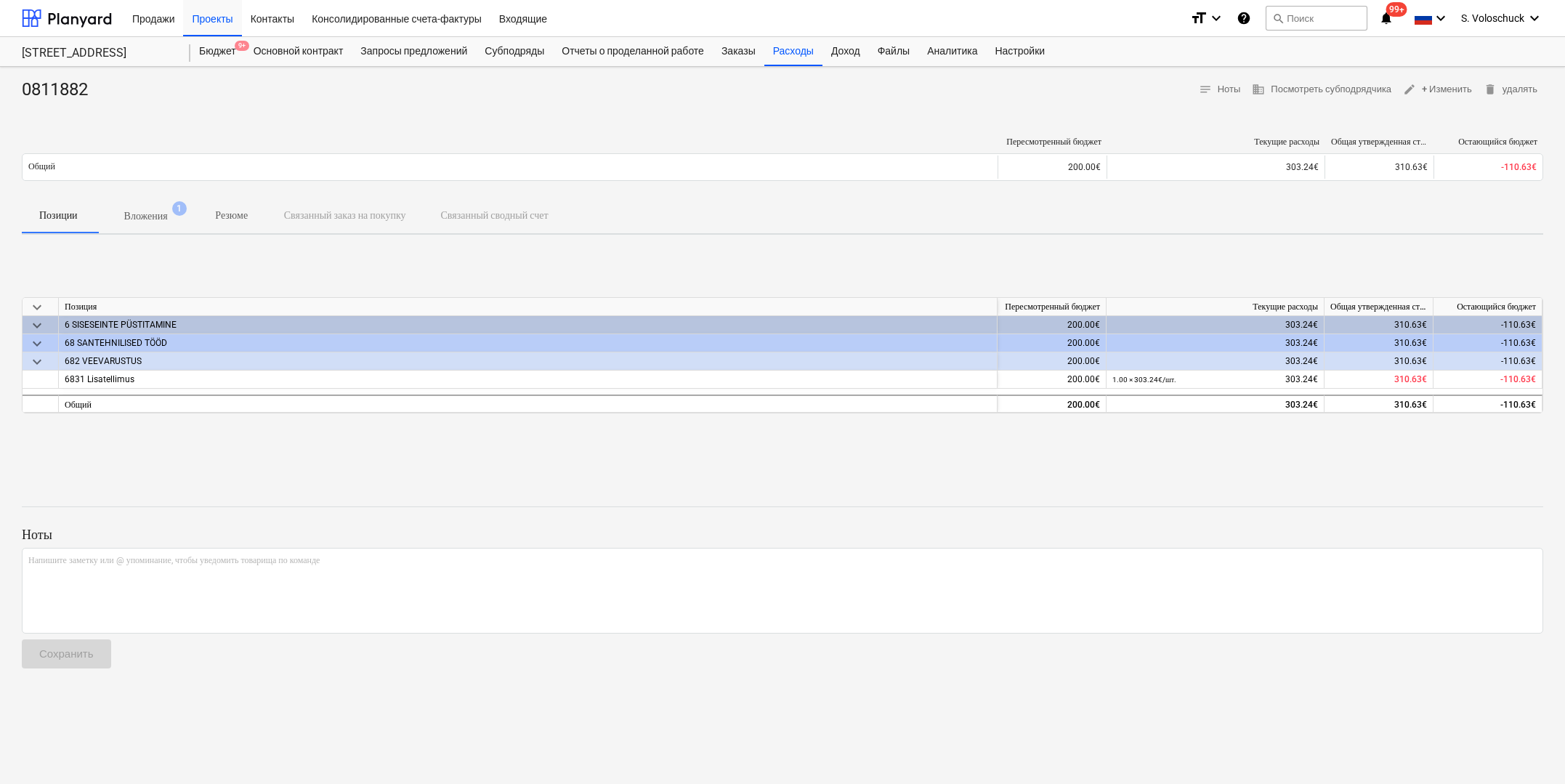
click at [149, 214] on p "Вложения" at bounding box center [146, 216] width 43 height 16
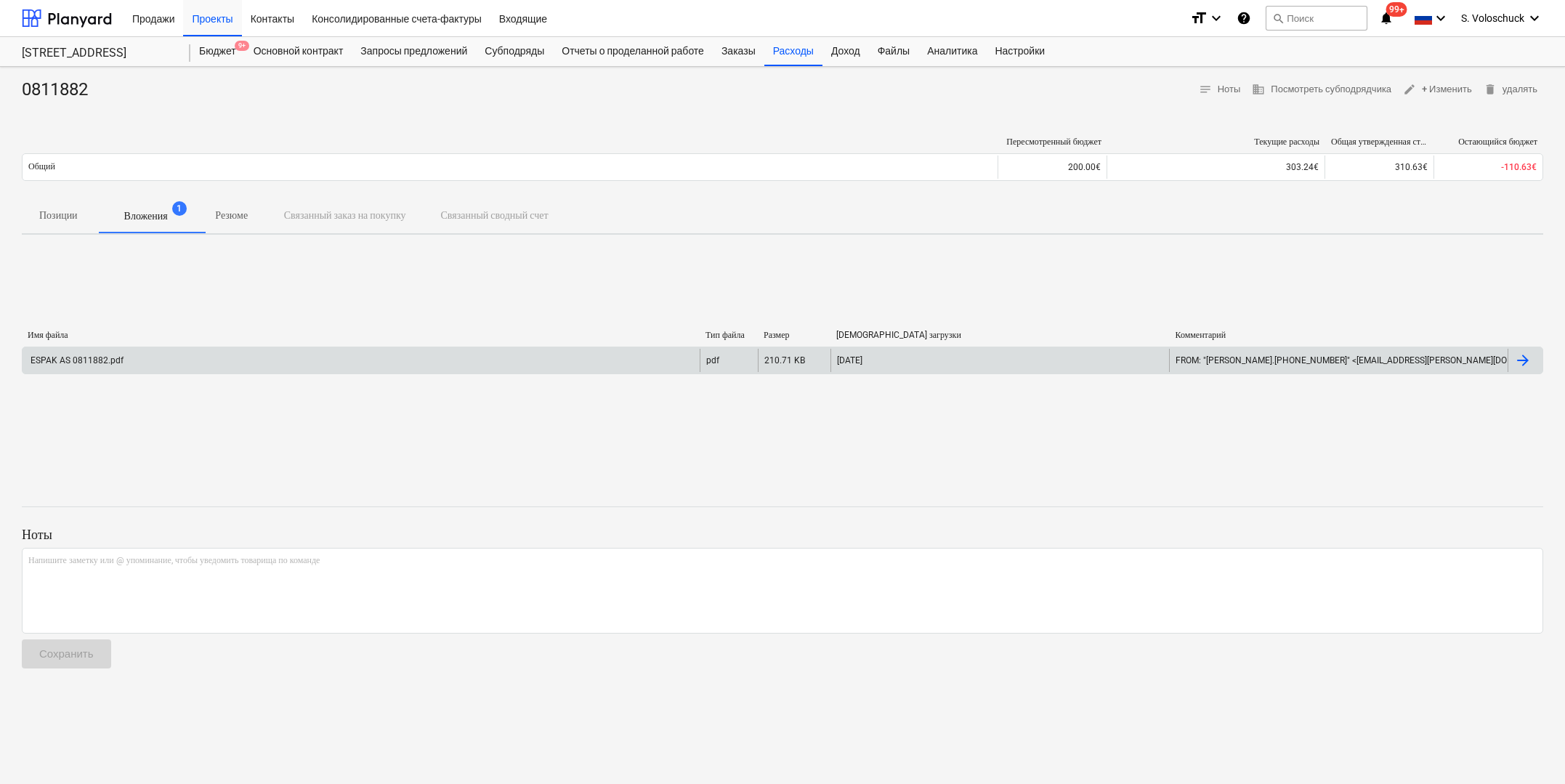
click at [438, 369] on div "ESPAK AS 0811882.pdf" at bounding box center [361, 360] width 677 height 24
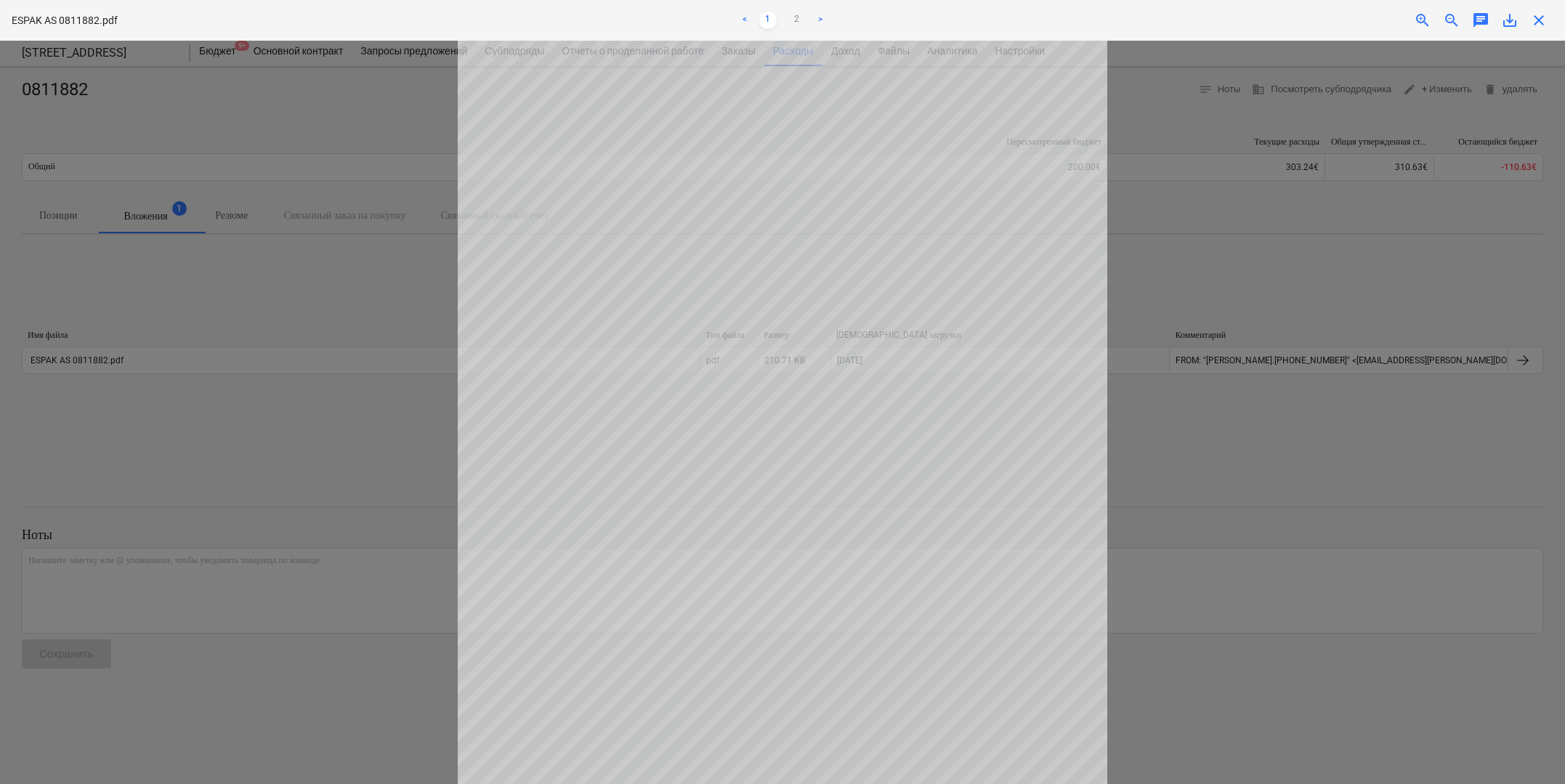
scroll to position [141, 0]
click at [1509, 18] on span "save_alt" at bounding box center [1510, 21] width 18 height 18
